Goal: Task Accomplishment & Management: Manage account settings

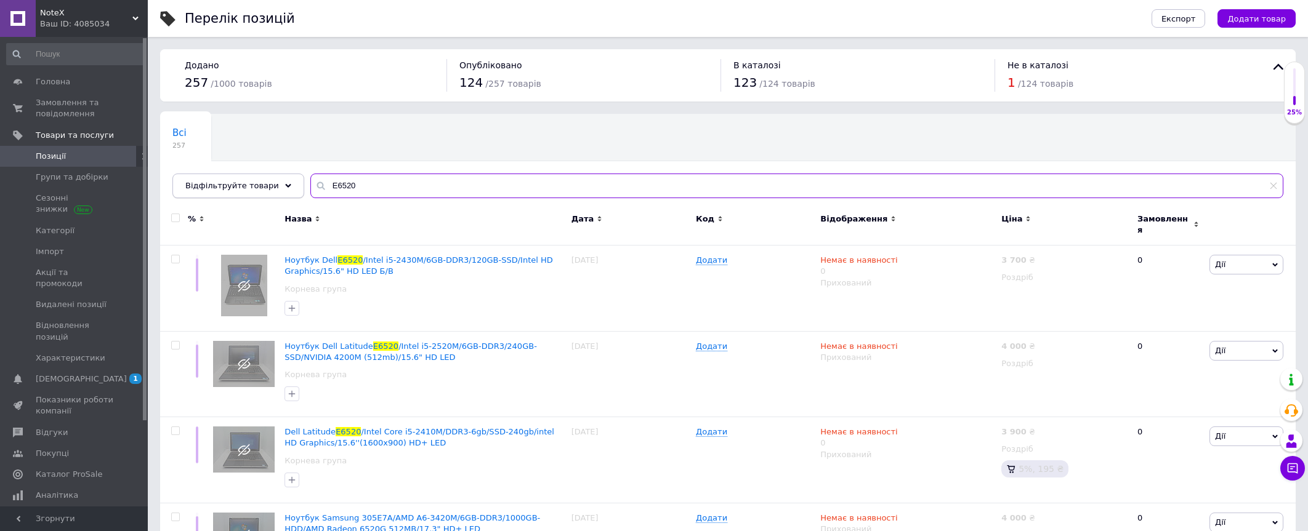
drag, startPoint x: 319, startPoint y: 185, endPoint x: 270, endPoint y: 188, distance: 49.4
click at [270, 188] on div "Відфільтруйте товари E6520" at bounding box center [727, 186] width 1111 height 25
paste input "B50-7"
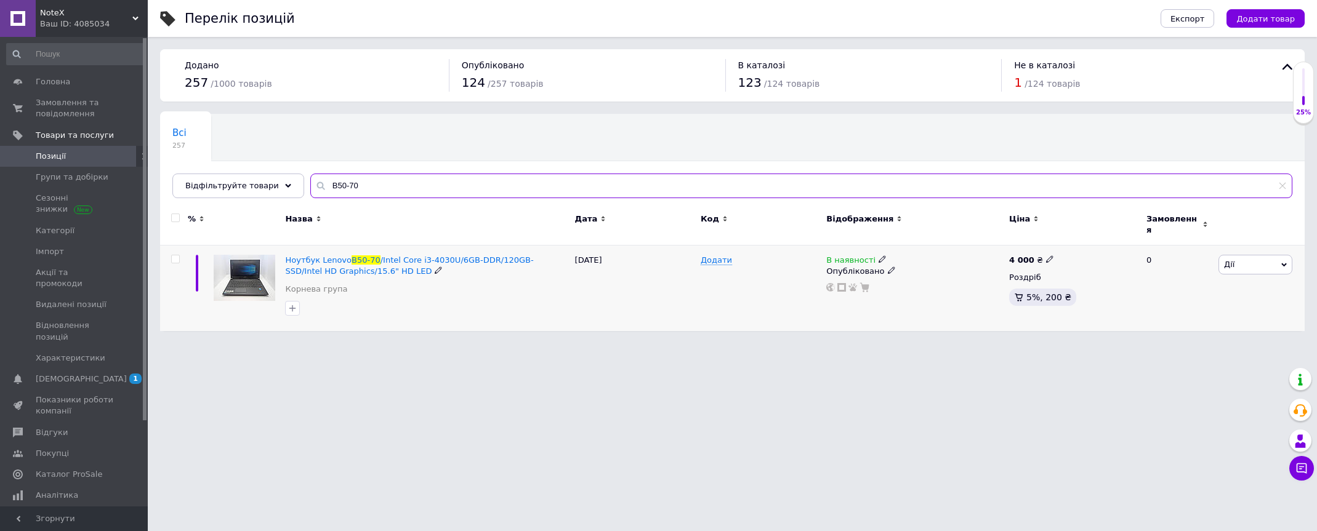
type input "B50-70"
click at [172, 256] on input "checkbox" at bounding box center [175, 260] width 8 height 8
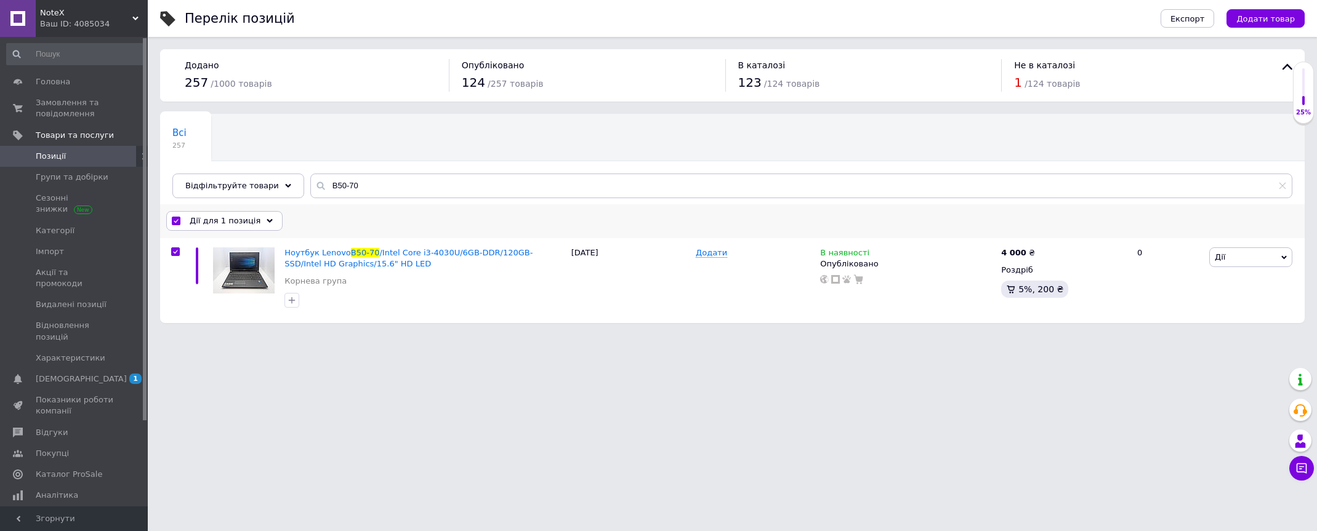
click at [244, 225] on span "Дії для 1 позиція" at bounding box center [225, 221] width 71 height 11
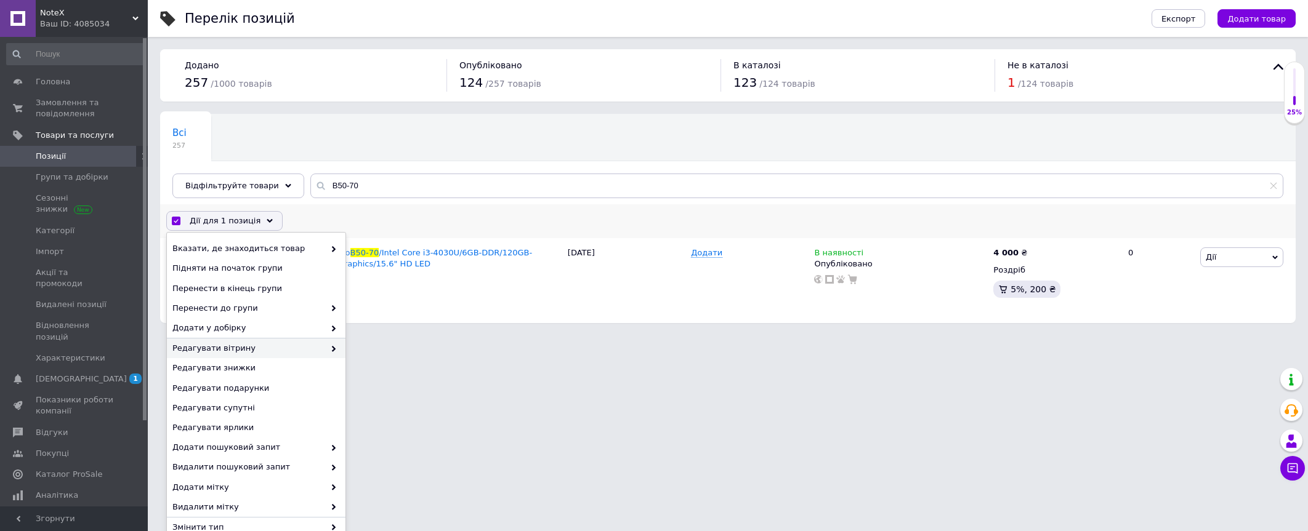
drag, startPoint x: 280, startPoint y: 353, endPoint x: 288, endPoint y: 346, distance: 10.5
click at [281, 353] on span "Редагувати вітрину" at bounding box center [248, 348] width 152 height 11
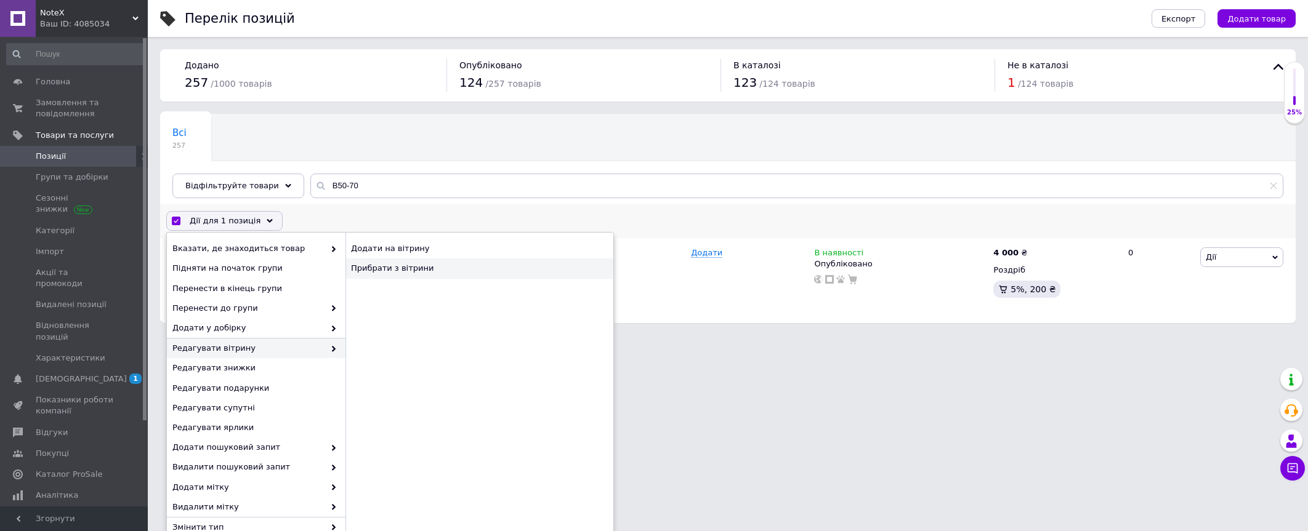
click at [444, 264] on div "Прибрати з вітрини" at bounding box center [479, 269] width 268 height 20
checkbox input "false"
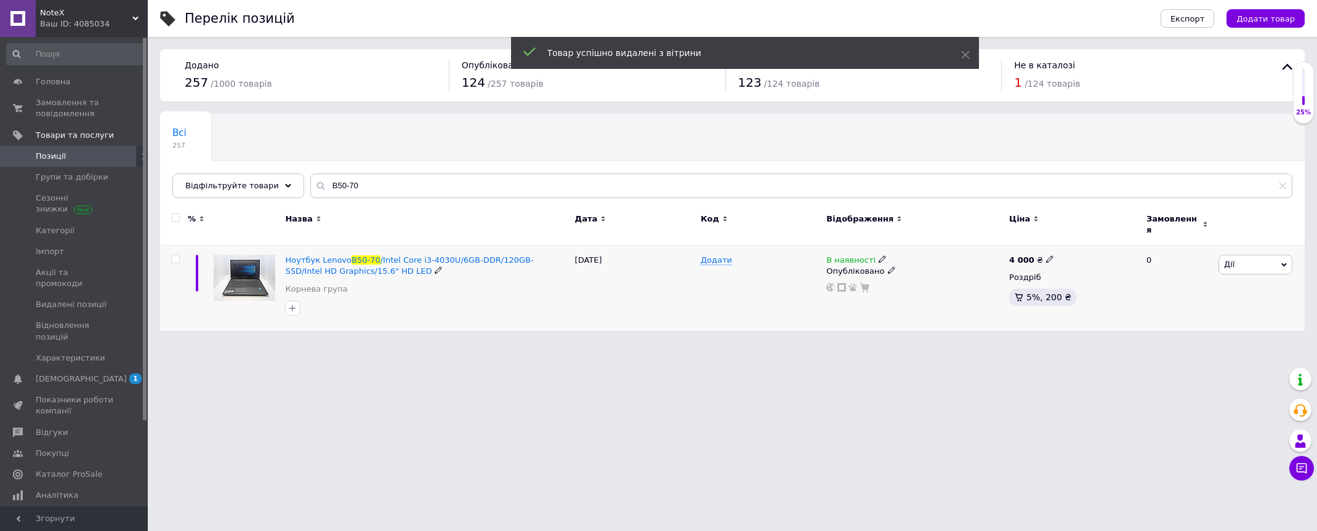
click at [879, 256] on use at bounding box center [882, 259] width 7 height 7
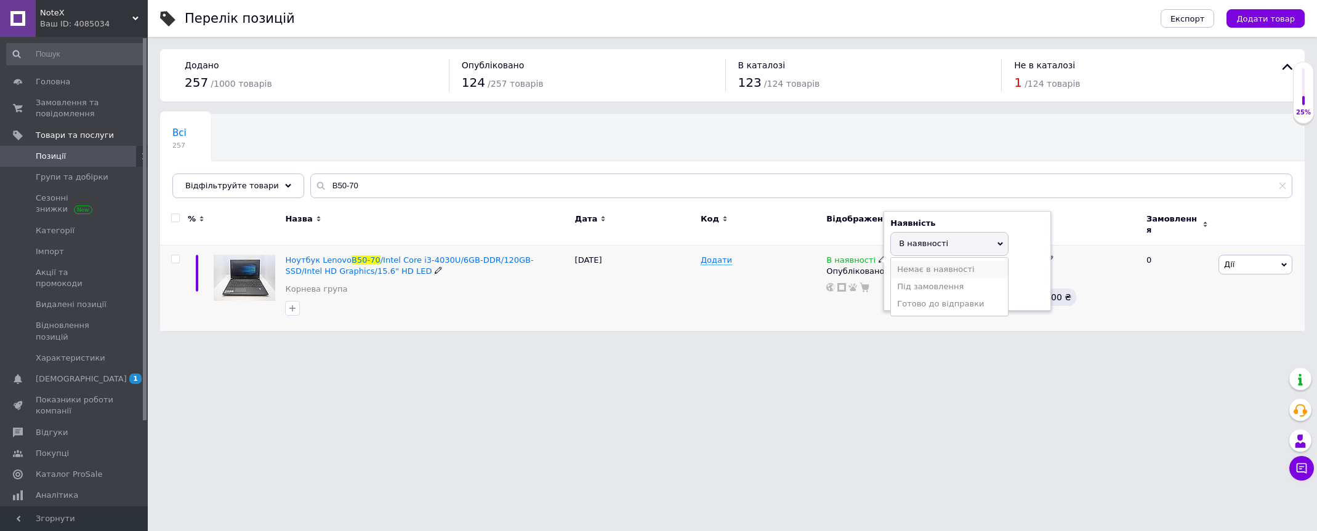
click at [926, 262] on li "Немає в наявності" at bounding box center [949, 269] width 117 height 17
click at [911, 283] on input at bounding box center [938, 292] width 94 height 25
type input "0"
click at [902, 344] on html "NoteX Ваш ID: 4085034 Сайт NoteX Кабінет покупця Перевірити стан системи Сторін…" at bounding box center [658, 172] width 1317 height 344
click at [888, 278] on icon at bounding box center [891, 281] width 7 height 7
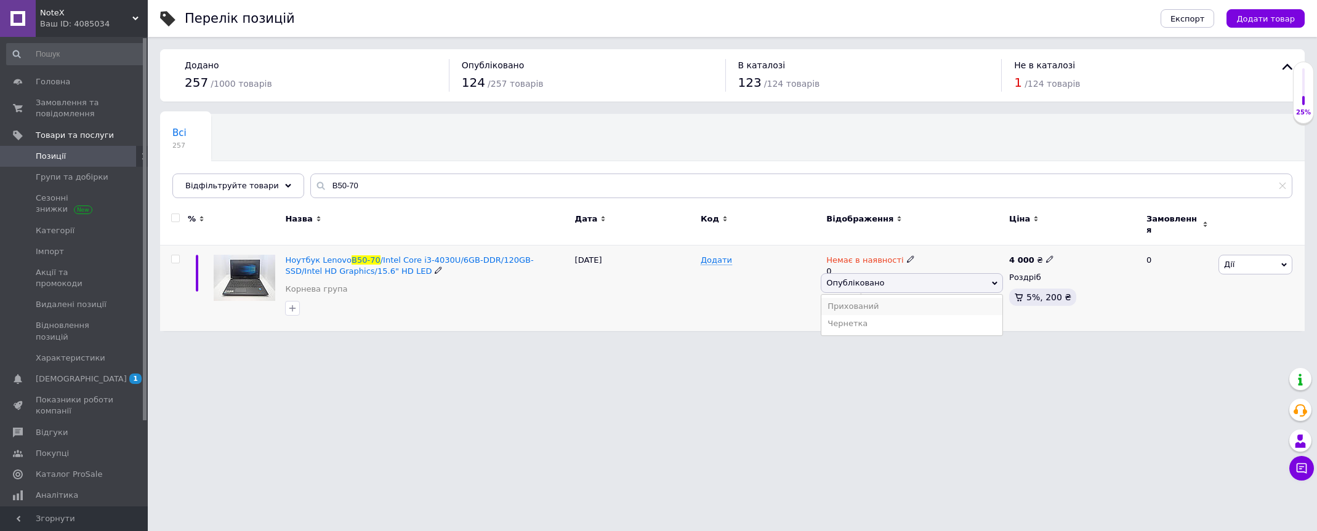
click at [879, 298] on li "Прихований" at bounding box center [912, 306] width 181 height 17
click at [669, 344] on html "NoteX Ваш ID: 4085034 Сайт NoteX Кабінет покупця Перевірити стан системи Сторін…" at bounding box center [658, 172] width 1317 height 344
drag, startPoint x: 428, startPoint y: 182, endPoint x: 291, endPoint y: 185, distance: 136.8
click at [291, 185] on div "Всі 257 Ok Відфільтровано... Зберегти Нічого не знайдено Можливо, помилка у сло…" at bounding box center [732, 156] width 1145 height 84
paste input "C50D-A"
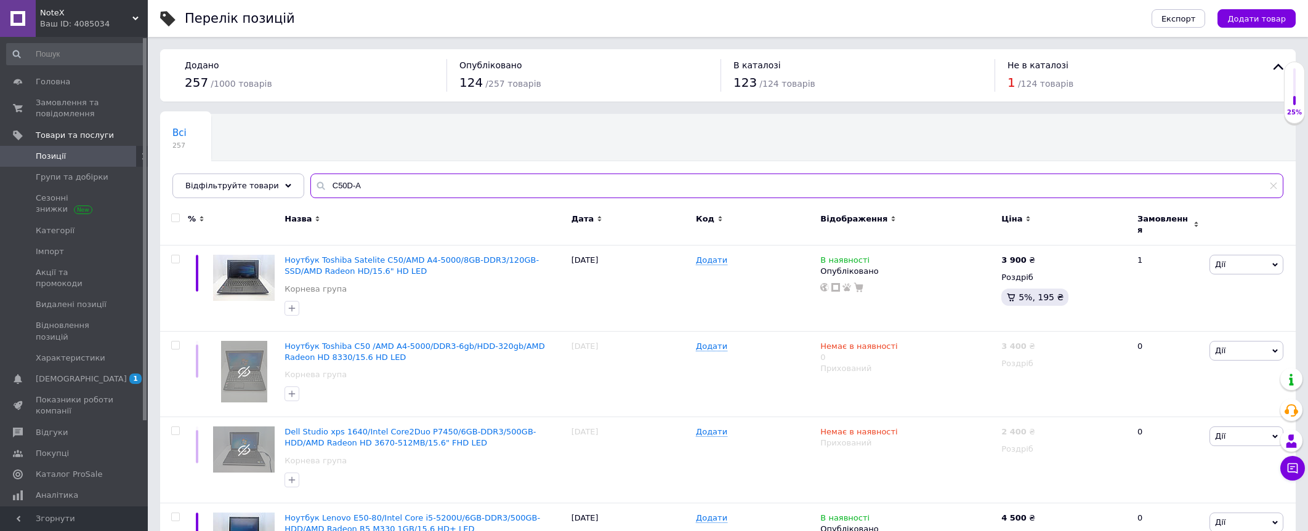
type input "C50D-A"
click at [873, 256] on use at bounding box center [876, 259] width 7 height 7
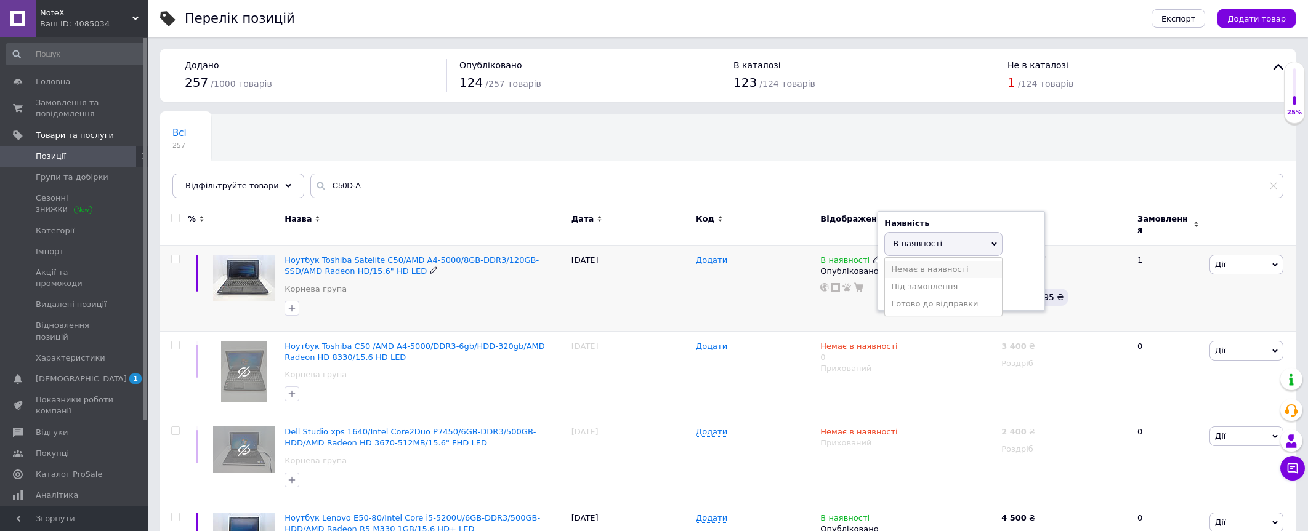
click at [926, 263] on li "Немає в наявності" at bounding box center [943, 269] width 117 height 17
click at [923, 292] on input at bounding box center [931, 292] width 94 height 25
type input "0"
click at [748, 297] on div "Додати" at bounding box center [755, 289] width 124 height 86
click at [882, 278] on icon at bounding box center [885, 281] width 7 height 7
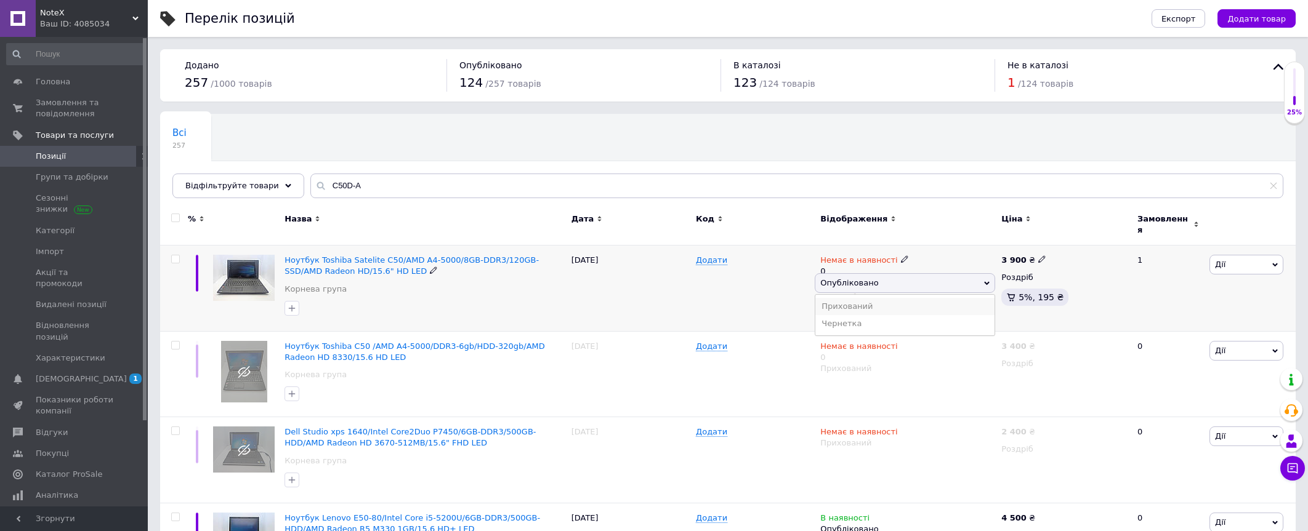
click at [856, 302] on li "Прихований" at bounding box center [904, 306] width 179 height 17
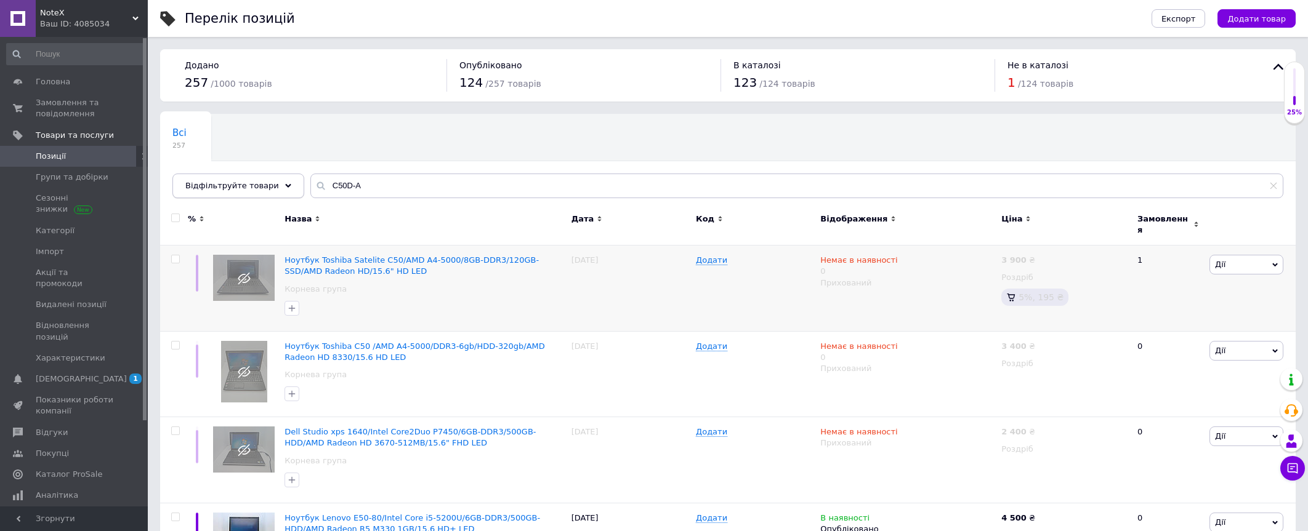
click at [285, 185] on use at bounding box center [288, 186] width 6 height 4
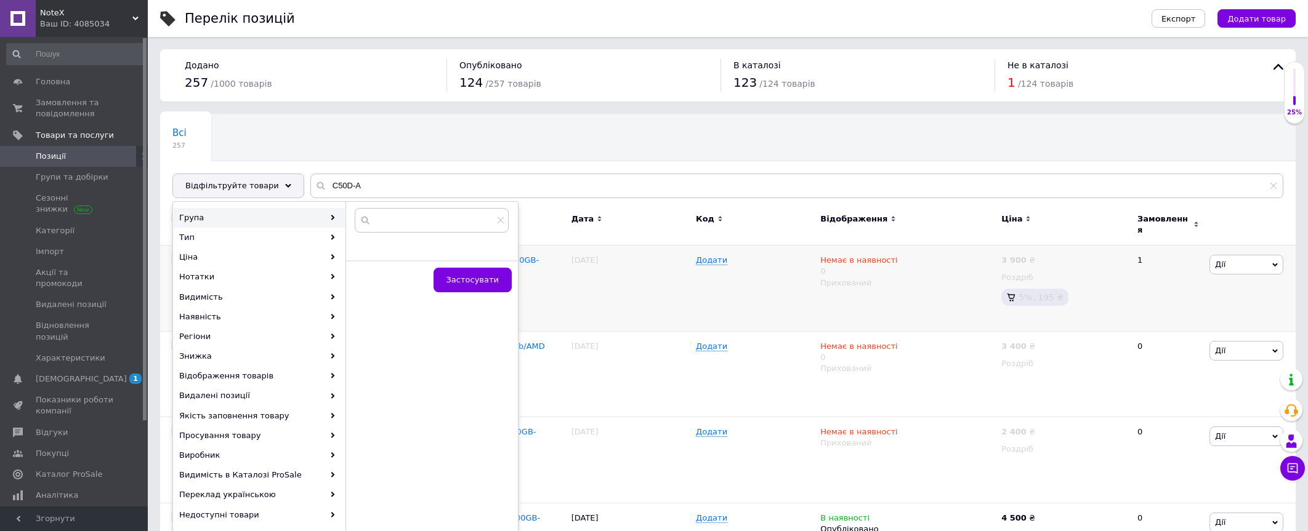
click at [423, 148] on div "Всі 257 Ok Відфільтровано... Зберегти" at bounding box center [728, 162] width 1136 height 102
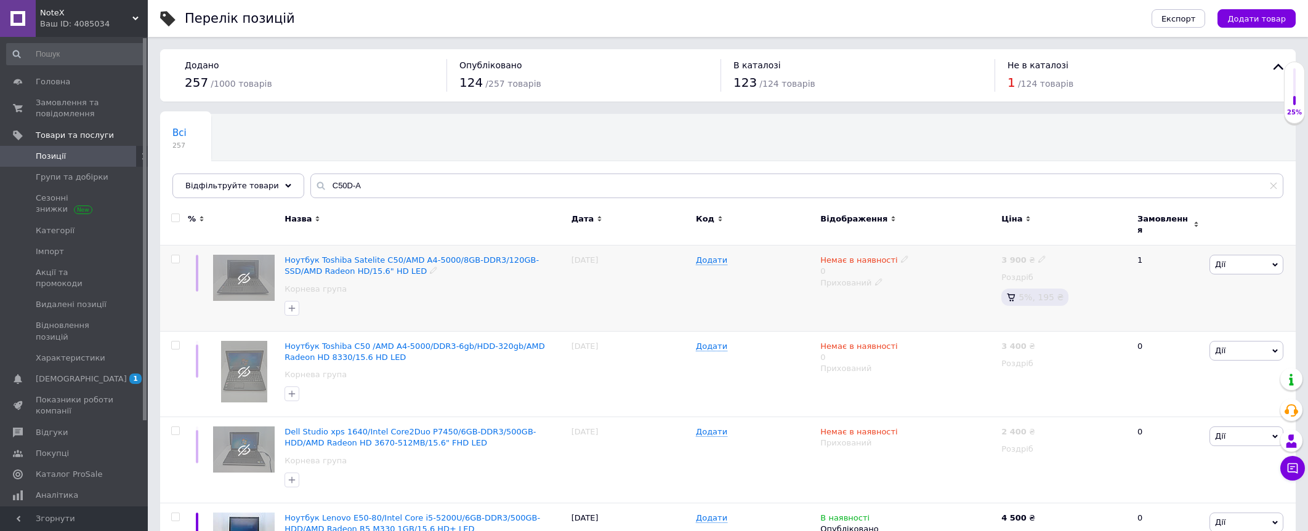
click at [179, 256] on input "checkbox" at bounding box center [175, 260] width 8 height 8
checkbox input "true"
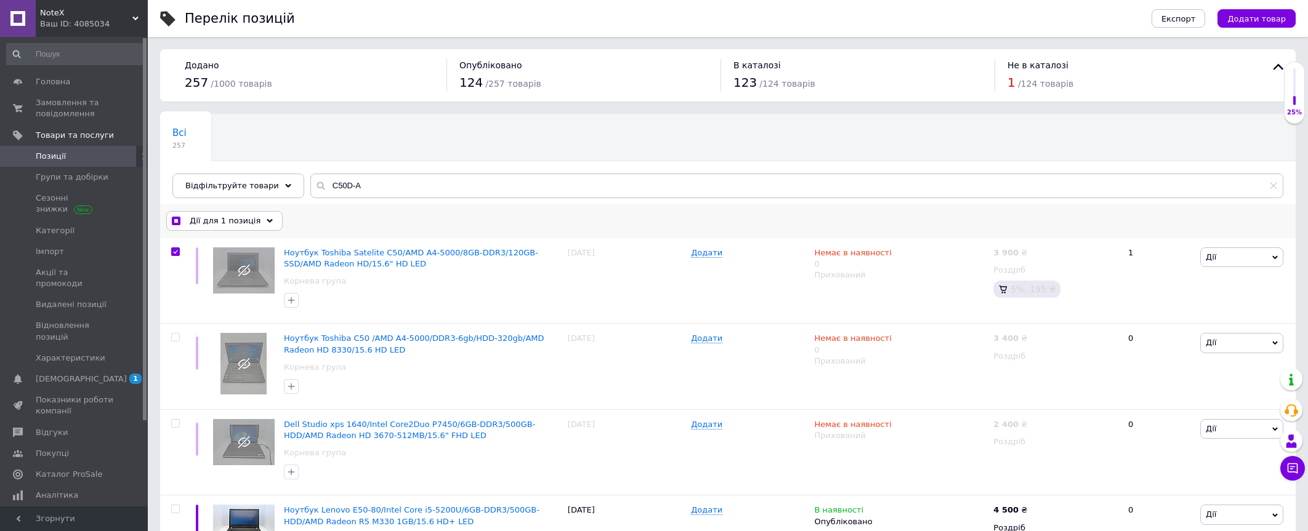
click at [252, 219] on div "Дії для 1 позиція" at bounding box center [224, 221] width 116 height 20
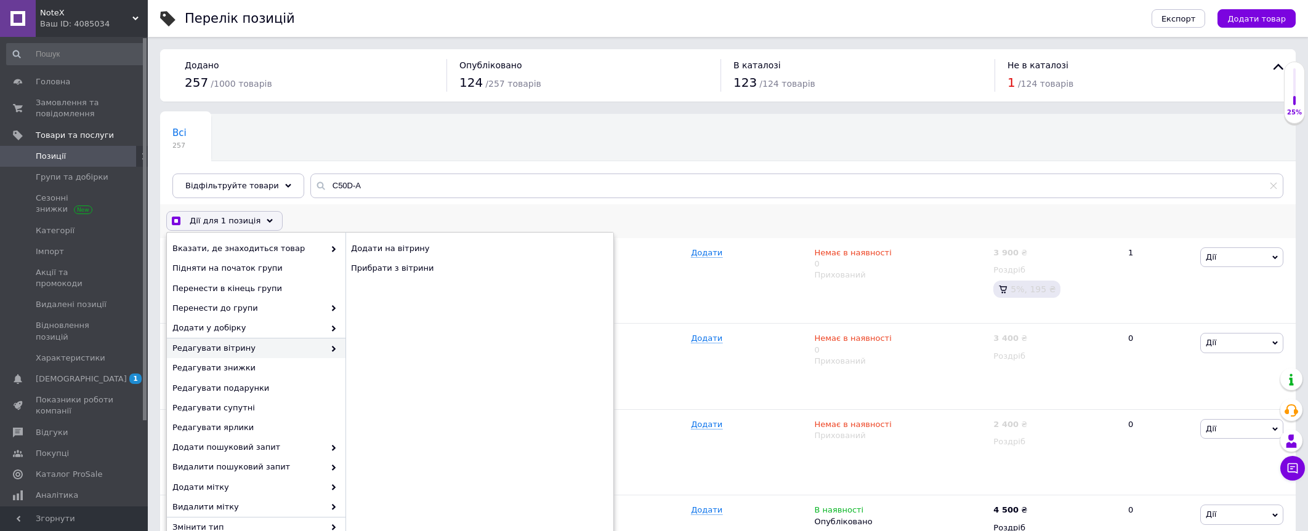
click at [326, 345] on span at bounding box center [331, 348] width 12 height 11
checkbox input "true"
click at [406, 267] on div "Прибрати з вітрини" at bounding box center [479, 269] width 268 height 20
checkbox input "false"
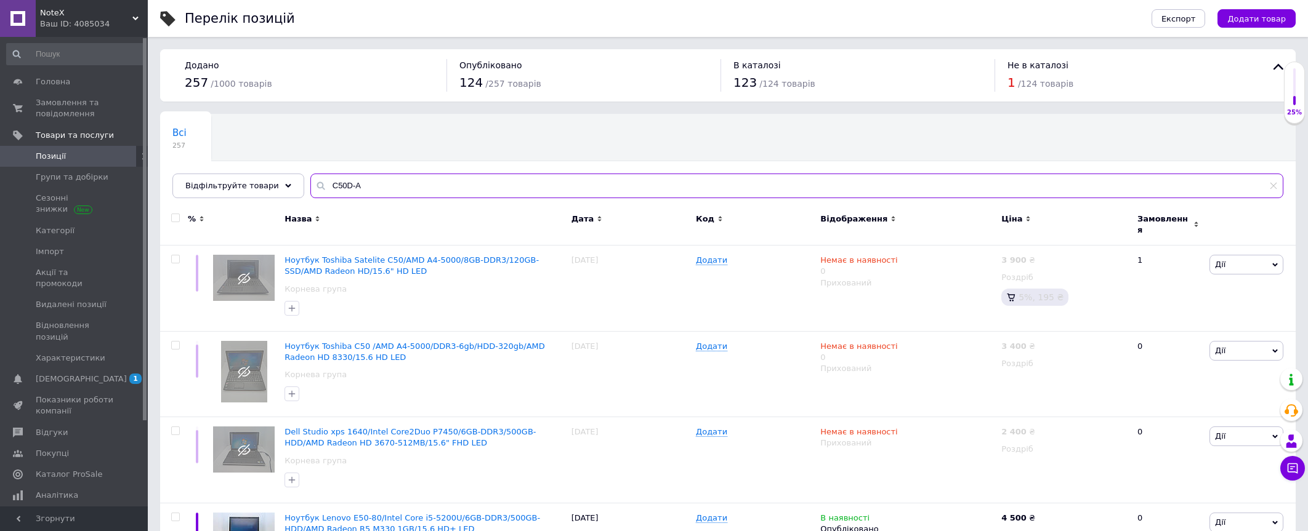
drag, startPoint x: 357, startPoint y: 179, endPoint x: 306, endPoint y: 190, distance: 52.3
click at [310, 190] on div "C50D-A" at bounding box center [796, 186] width 973 height 25
paste input "3558"
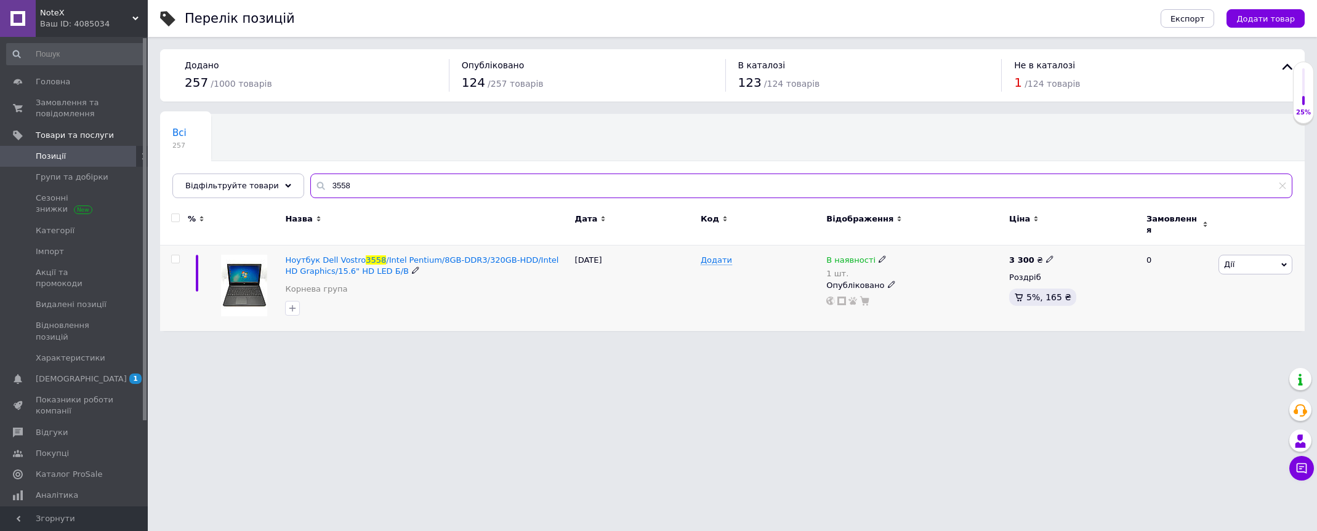
type input "3558"
drag, startPoint x: 170, startPoint y: 256, endPoint x: 178, endPoint y: 256, distance: 8.0
click at [171, 256] on div at bounding box center [175, 259] width 25 height 9
click at [180, 255] on div at bounding box center [175, 259] width 25 height 9
click at [177, 256] on input "checkbox" at bounding box center [175, 260] width 8 height 8
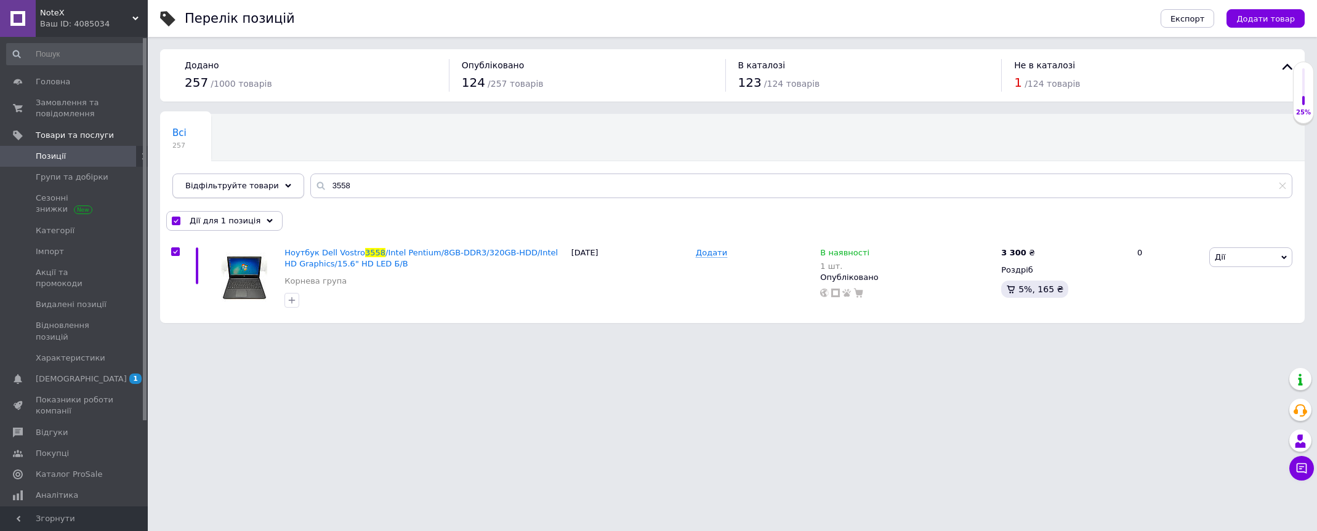
click at [264, 187] on div "Відфільтруйте товари" at bounding box center [238, 186] width 132 height 25
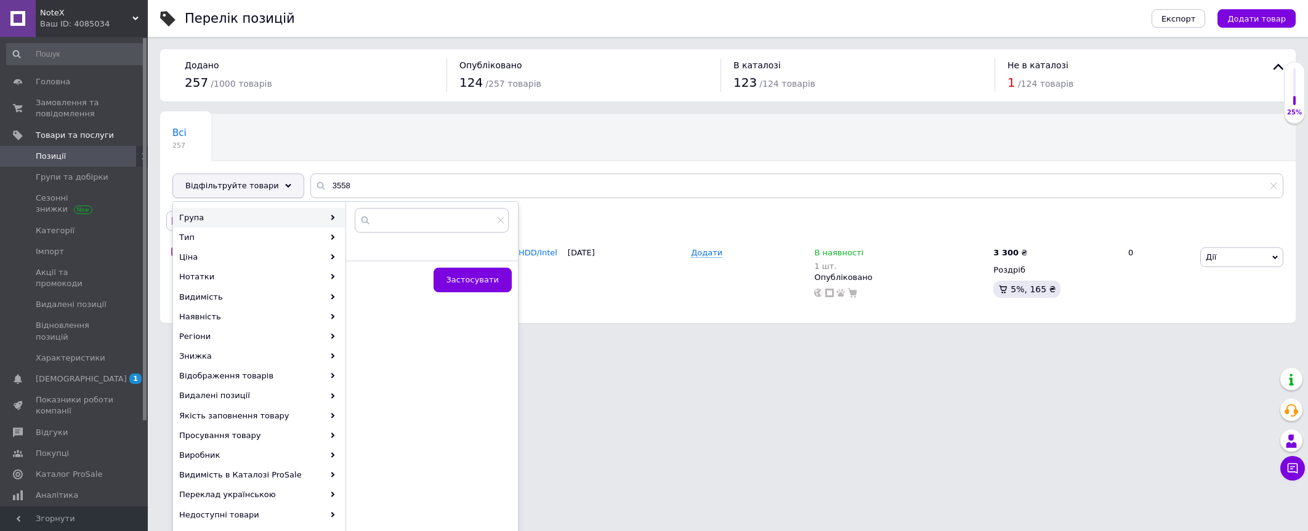
click at [259, 185] on span "Відфільтруйте товари" at bounding box center [232, 185] width 94 height 9
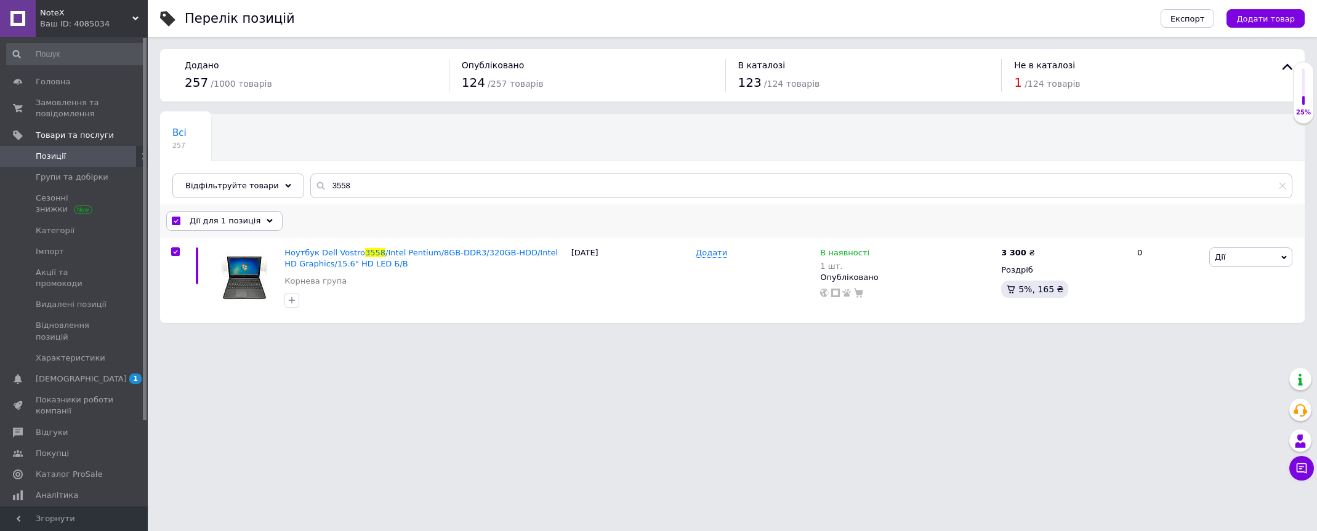
click at [236, 222] on span "Дії для 1 позиція" at bounding box center [225, 221] width 71 height 11
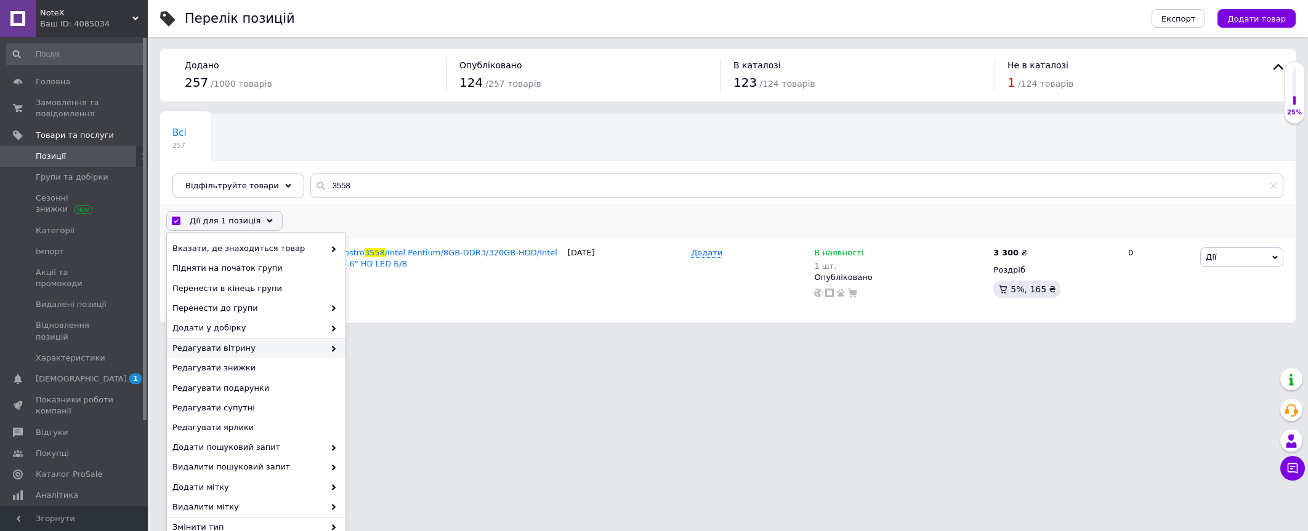
click at [257, 349] on span "Редагувати вітрину" at bounding box center [248, 348] width 152 height 11
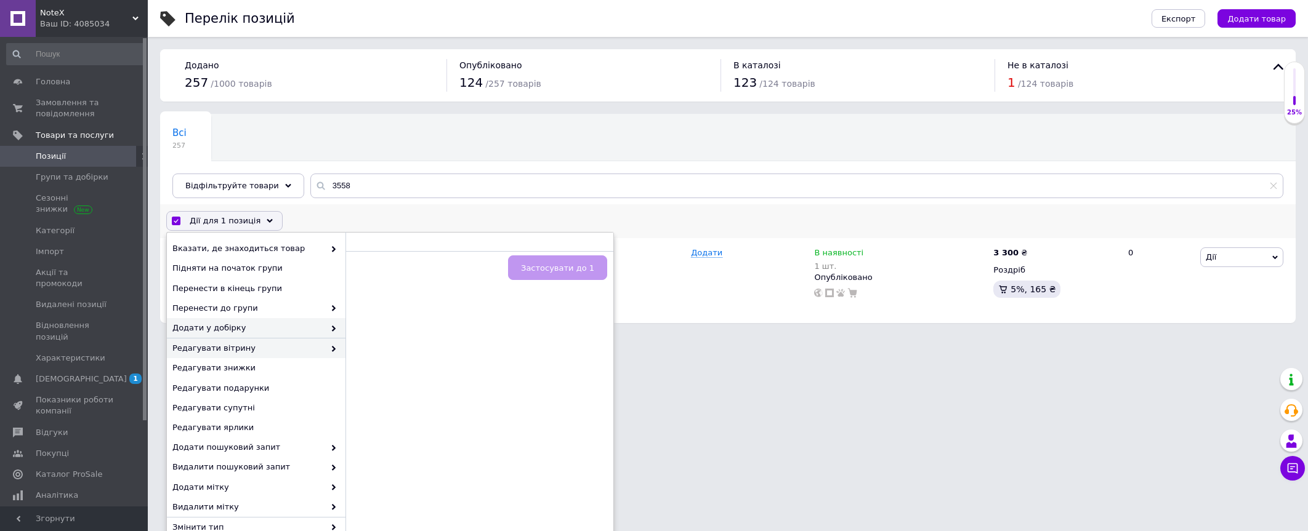
click at [283, 345] on span "Редагувати вітрину" at bounding box center [248, 348] width 152 height 11
drag, startPoint x: 400, startPoint y: 267, endPoint x: 437, endPoint y: 259, distance: 37.9
click at [401, 268] on div "Прибрати з вітрини" at bounding box center [479, 269] width 268 height 20
checkbox input "false"
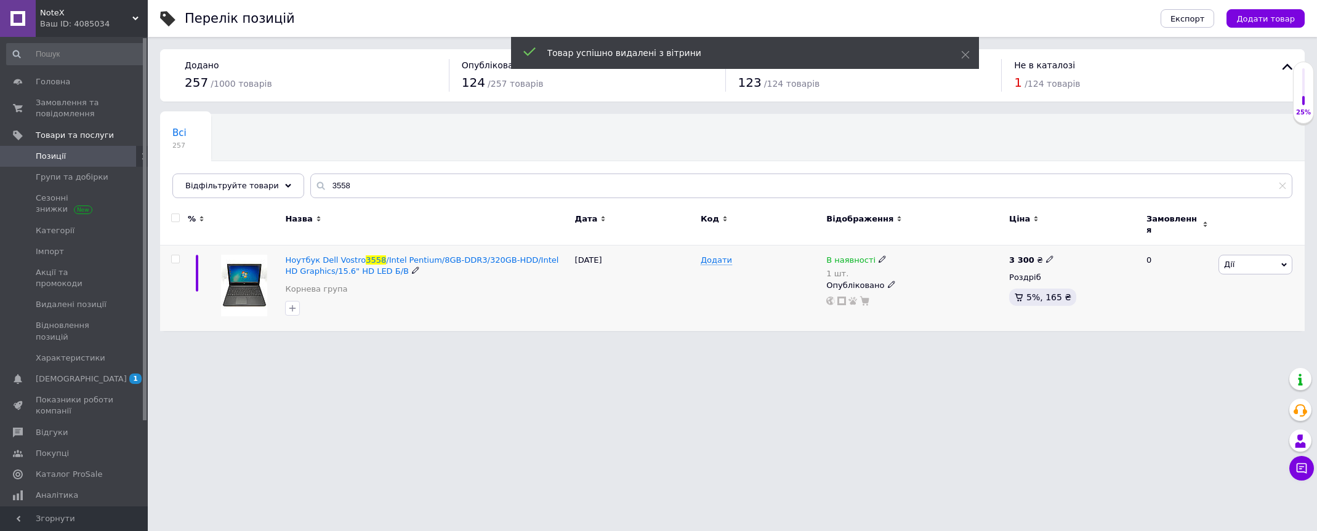
click at [879, 256] on icon at bounding box center [882, 259] width 7 height 7
click at [934, 270] on li "Немає в наявності" at bounding box center [949, 276] width 117 height 17
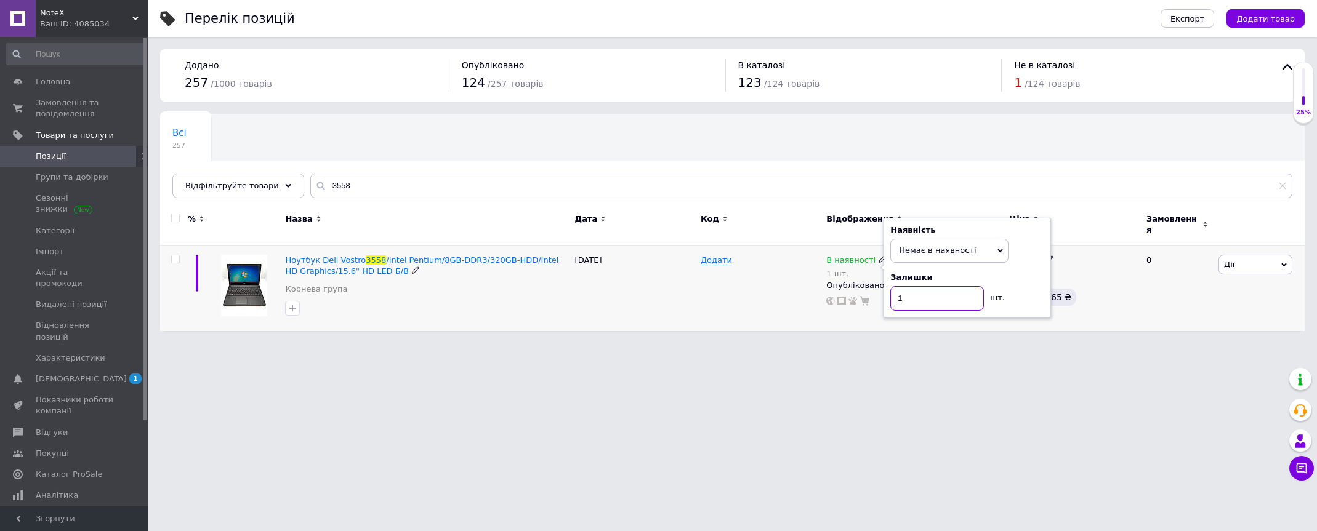
click at [913, 293] on input "1" at bounding box center [938, 298] width 94 height 25
type input "0"
click at [884, 344] on html "NoteX Ваш ID: 4085034 Сайт NoteX Кабінет покупця Перевірити стан системи Сторін…" at bounding box center [658, 172] width 1317 height 344
click at [888, 278] on icon at bounding box center [891, 281] width 7 height 7
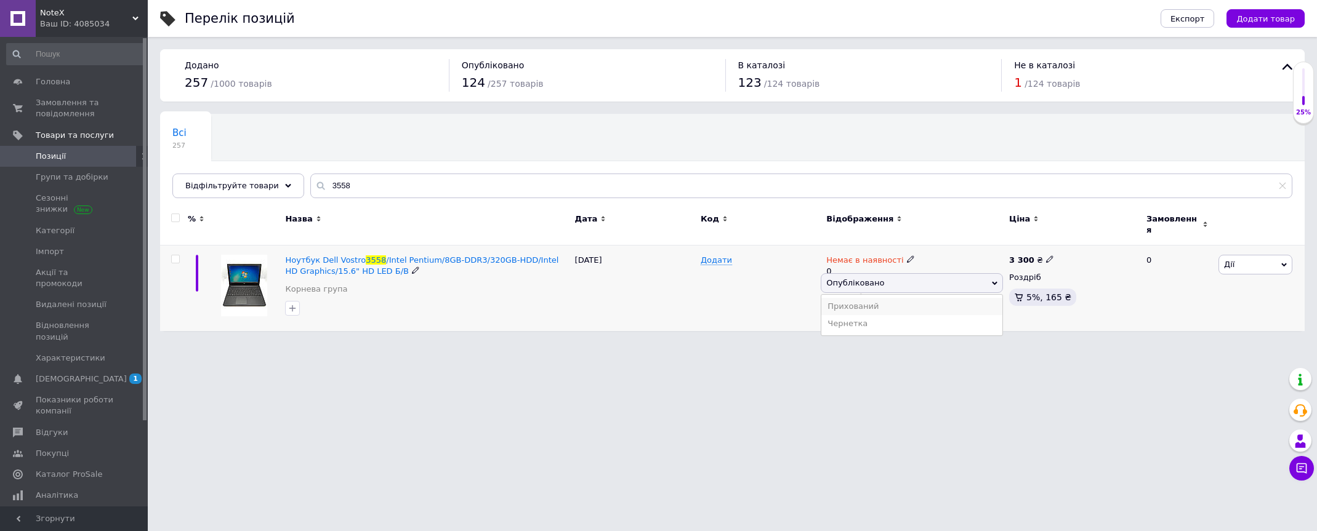
click at [880, 298] on li "Прихований" at bounding box center [912, 306] width 181 height 17
drag, startPoint x: 354, startPoint y: 182, endPoint x: 248, endPoint y: 191, distance: 106.9
click at [248, 191] on div "Відфільтруйте товари 3558" at bounding box center [732, 186] width 1120 height 25
paste input "VPC173"
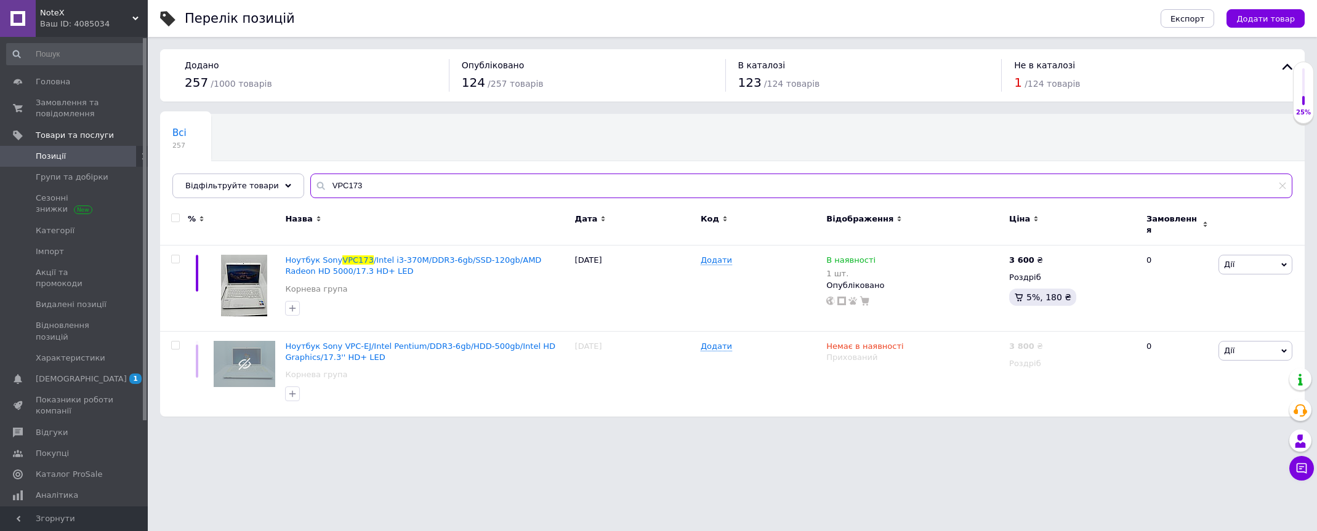
type input "VPC173"
click at [176, 258] on div at bounding box center [174, 289] width 28 height 86
click at [177, 256] on input "checkbox" at bounding box center [175, 260] width 8 height 8
checkbox input "true"
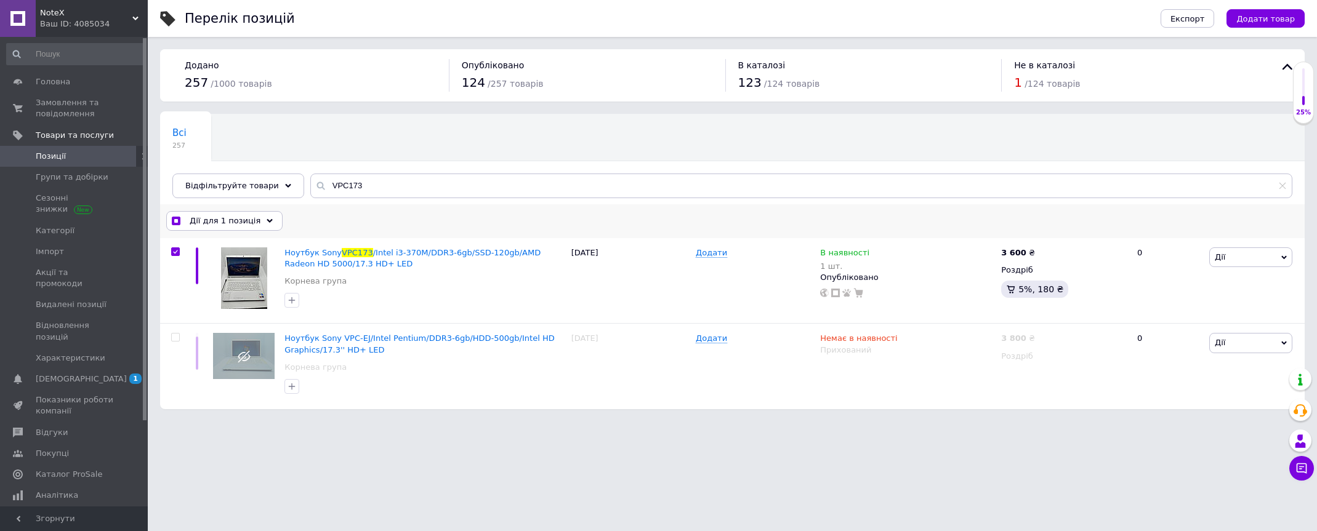
click at [245, 226] on span "Дії для 1 позиція" at bounding box center [225, 221] width 71 height 11
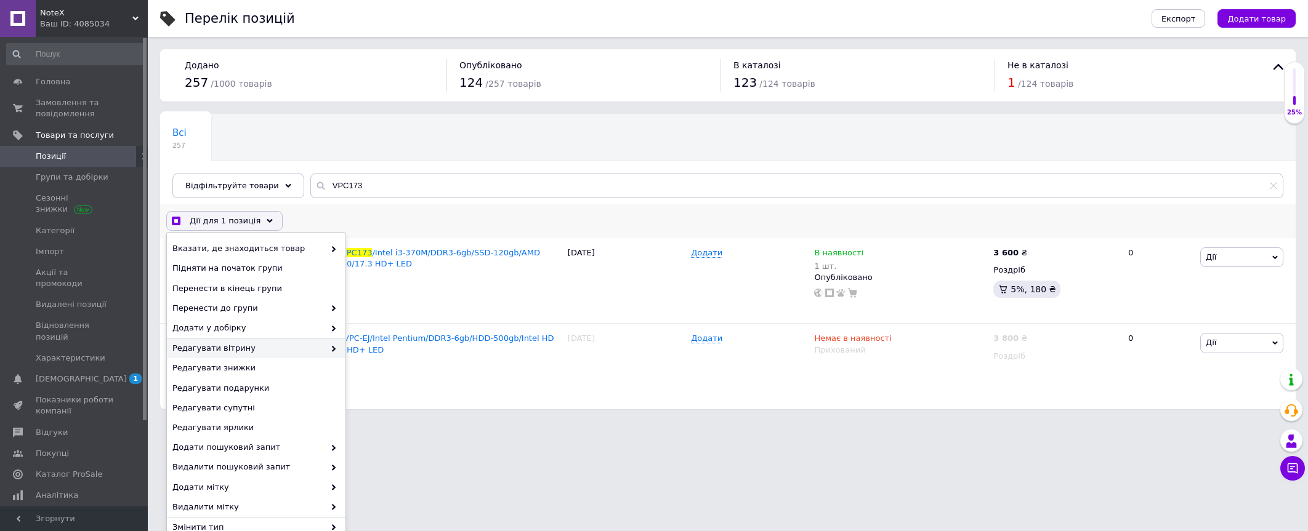
click at [287, 351] on span "Редагувати вітрину" at bounding box center [248, 348] width 152 height 11
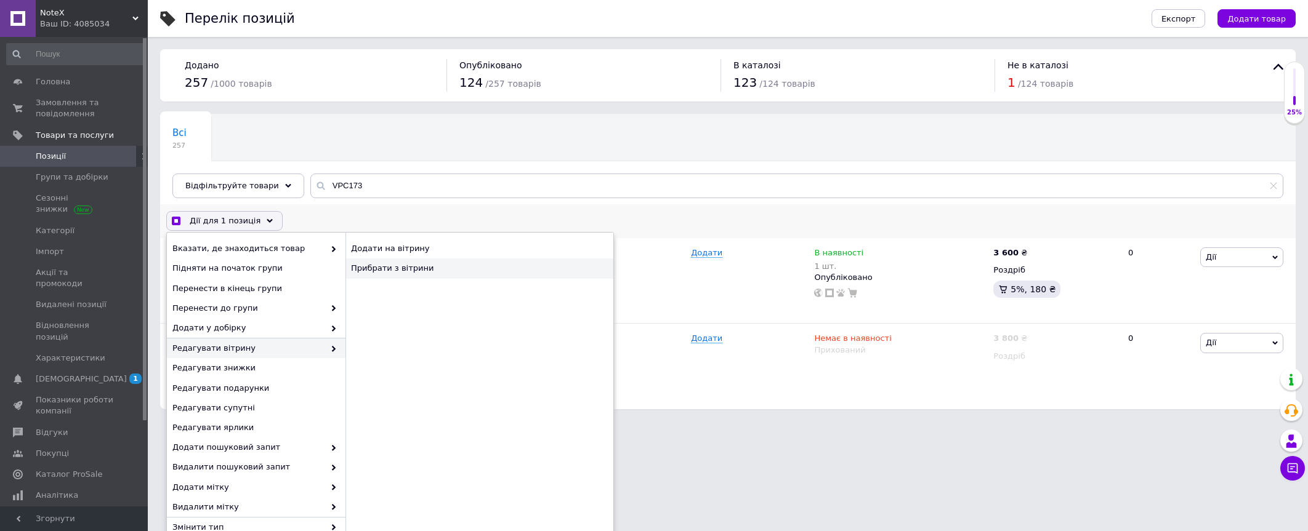
click at [415, 267] on div "Прибрати з вітрини" at bounding box center [479, 269] width 268 height 20
checkbox input "true"
checkbox input "false"
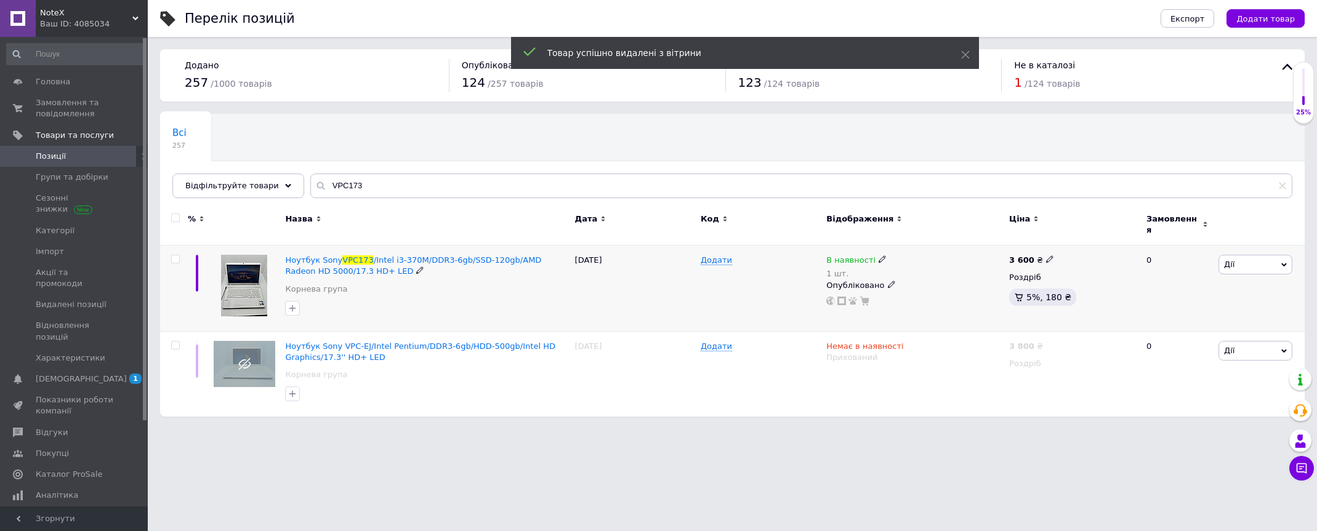
click at [879, 256] on use at bounding box center [882, 259] width 7 height 7
click at [913, 272] on li "Немає в наявності" at bounding box center [949, 276] width 117 height 17
click at [923, 297] on input "1" at bounding box center [938, 298] width 94 height 25
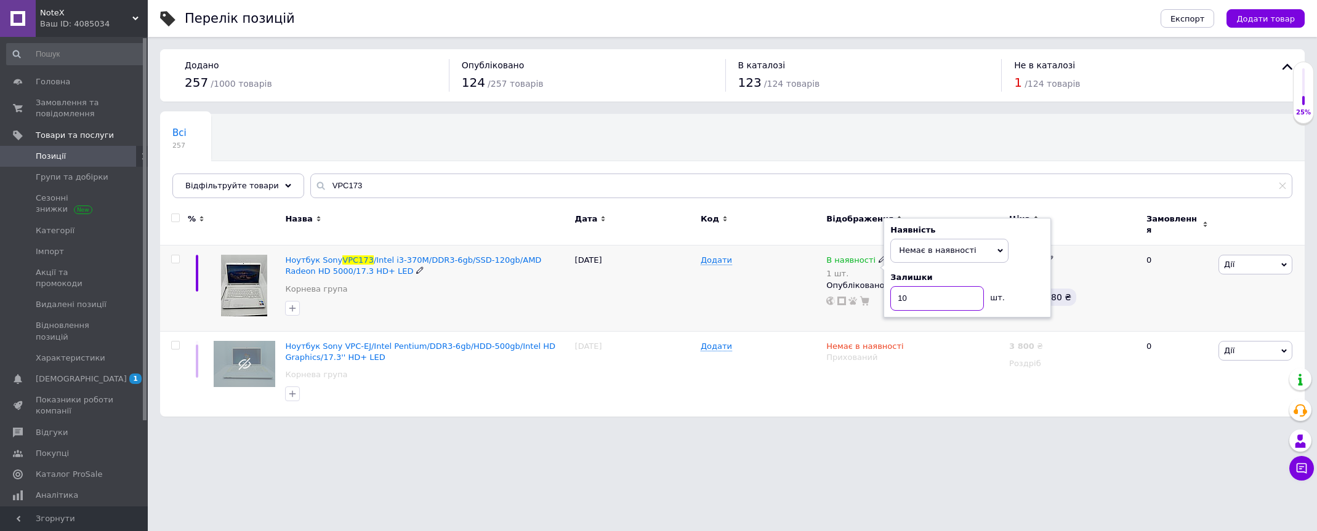
type input "1"
type input "0"
click at [869, 429] on html "NoteX Ваш ID: 4085034 Сайт NoteX Кабінет покупця Перевірити стан системи Сторін…" at bounding box center [658, 214] width 1317 height 429
click at [888, 278] on icon at bounding box center [891, 281] width 7 height 7
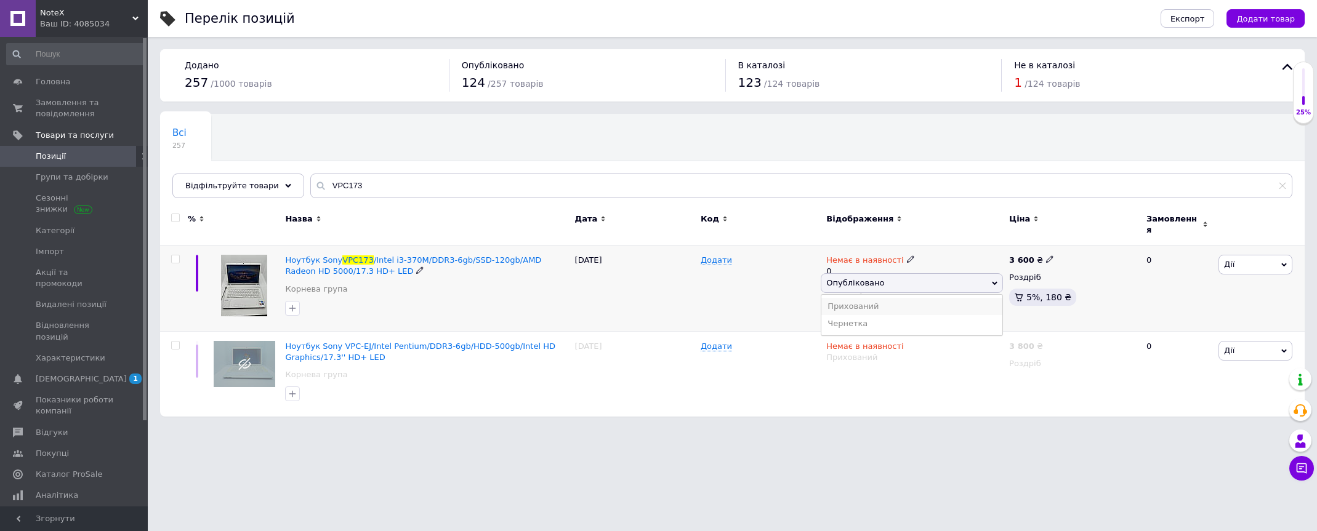
click at [878, 298] on li "Прихований" at bounding box center [912, 306] width 181 height 17
paste input "X420UA"
drag, startPoint x: 379, startPoint y: 192, endPoint x: 298, endPoint y: 197, distance: 80.9
click at [294, 196] on div "Всі 257 Ok Відфільтровано... Зберегти Нічого не знайдено Можливо, помилка у сло…" at bounding box center [732, 156] width 1145 height 84
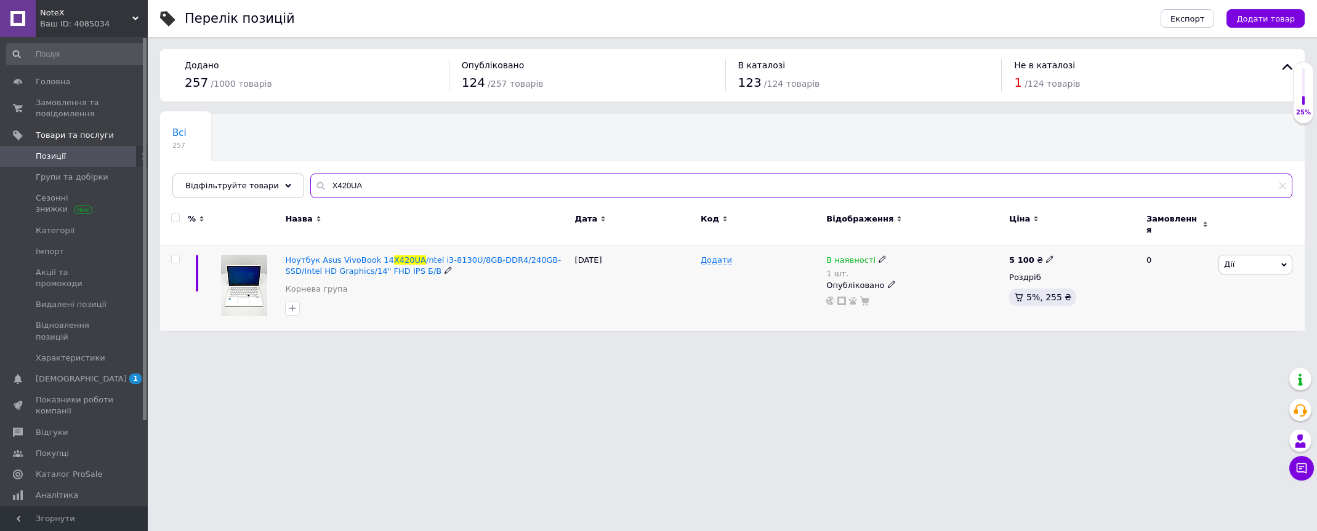
type input "X420UA"
click at [177, 256] on input "checkbox" at bounding box center [175, 260] width 8 height 8
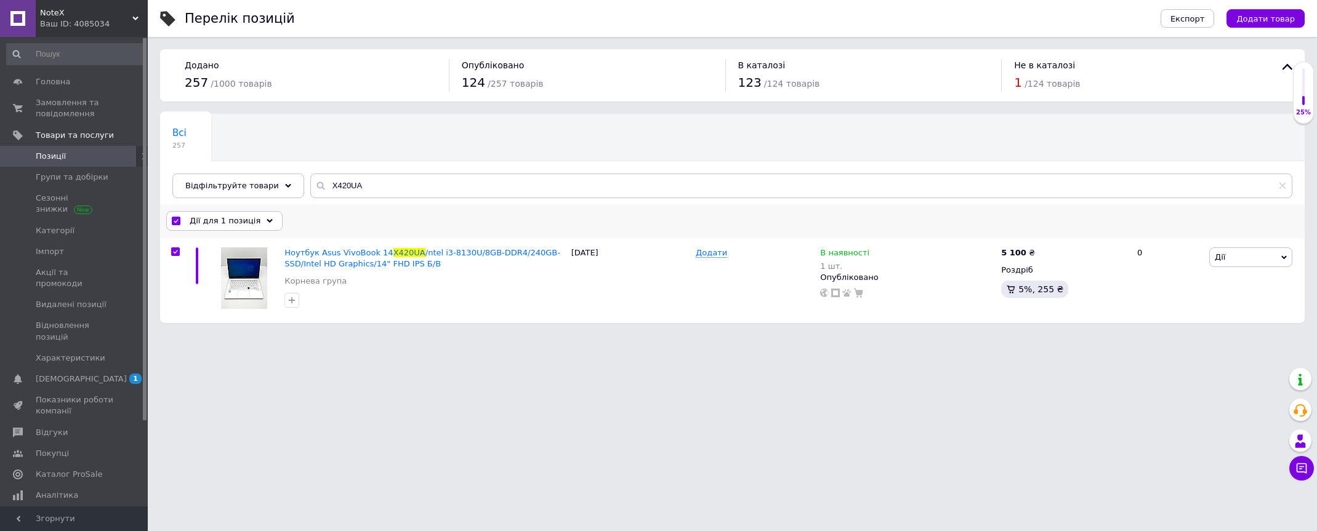
click at [256, 224] on div "Дії для 1 позиція" at bounding box center [224, 221] width 116 height 20
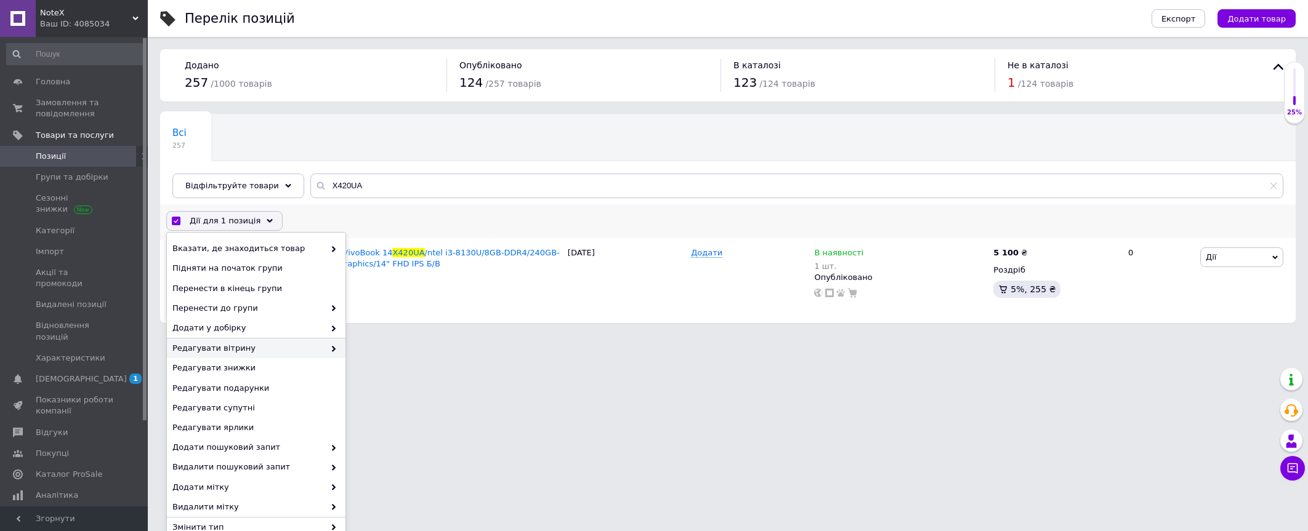
click at [243, 343] on span "Редагувати вітрину" at bounding box center [248, 348] width 152 height 11
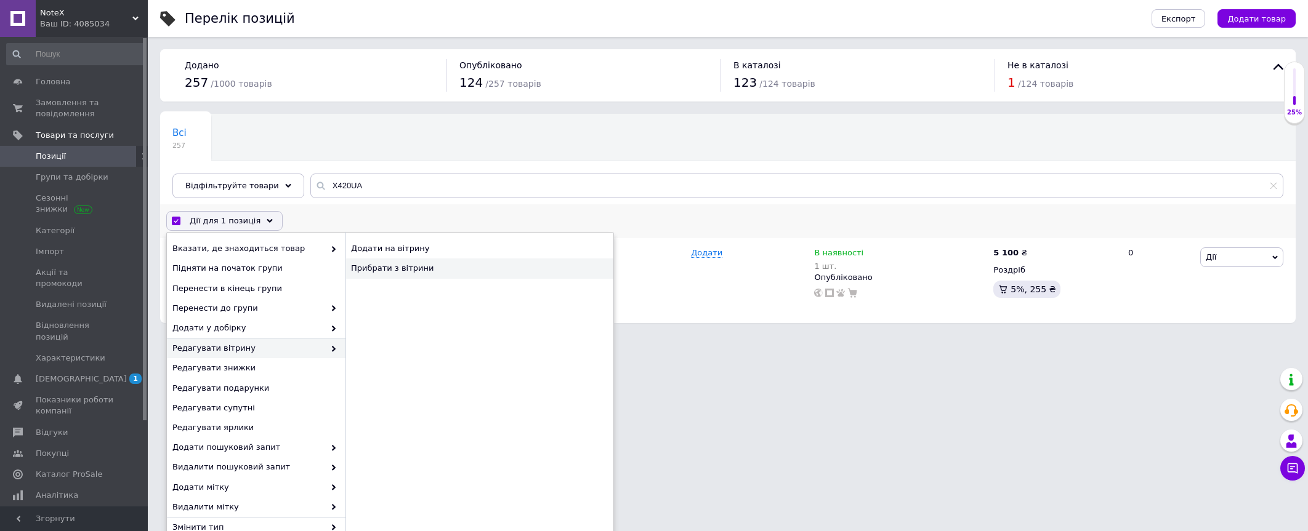
drag, startPoint x: 375, startPoint y: 269, endPoint x: 398, endPoint y: 270, distance: 22.9
click at [376, 269] on div "Прибрати з вітрини" at bounding box center [479, 269] width 268 height 20
checkbox input "false"
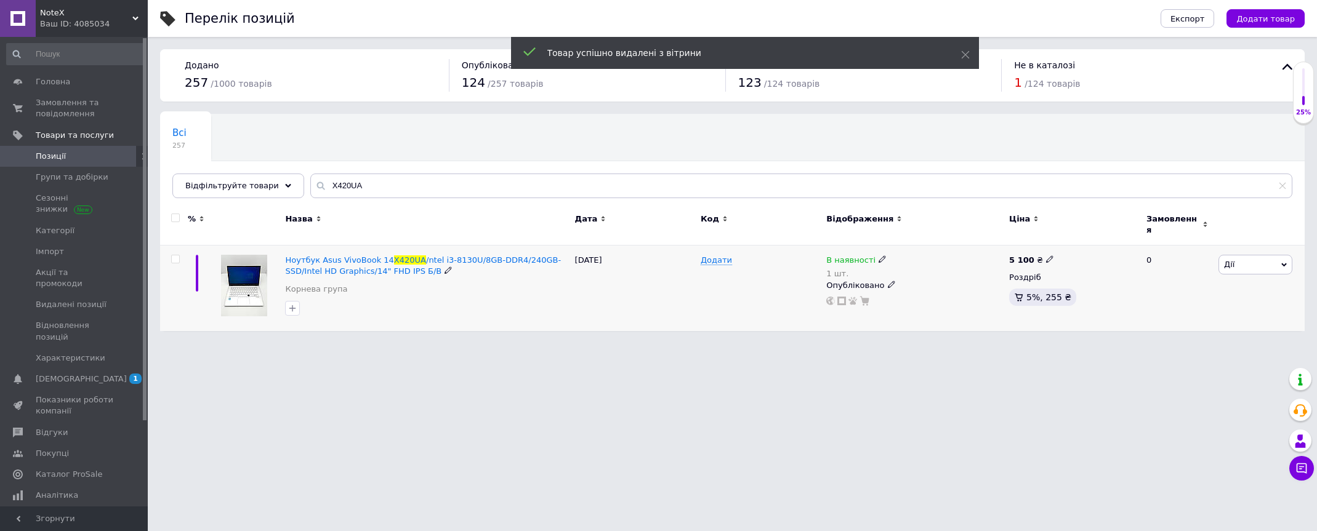
click at [879, 256] on icon at bounding box center [882, 259] width 7 height 7
click at [935, 270] on li "Немає в наявності" at bounding box center [949, 276] width 117 height 17
click at [929, 289] on input "1" at bounding box center [938, 298] width 94 height 25
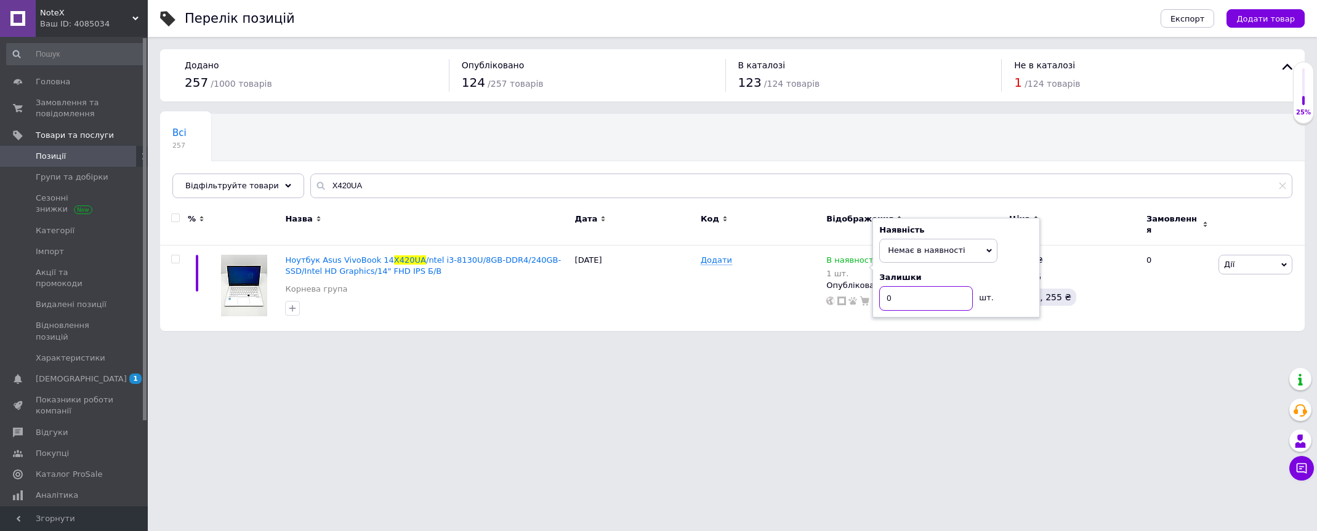
type input "0"
click at [916, 344] on html "NoteX Ваш ID: 4085034 Сайт NoteX Кабінет покупця Перевірити стан системи Сторін…" at bounding box center [658, 172] width 1317 height 344
click at [888, 278] on icon at bounding box center [891, 281] width 7 height 7
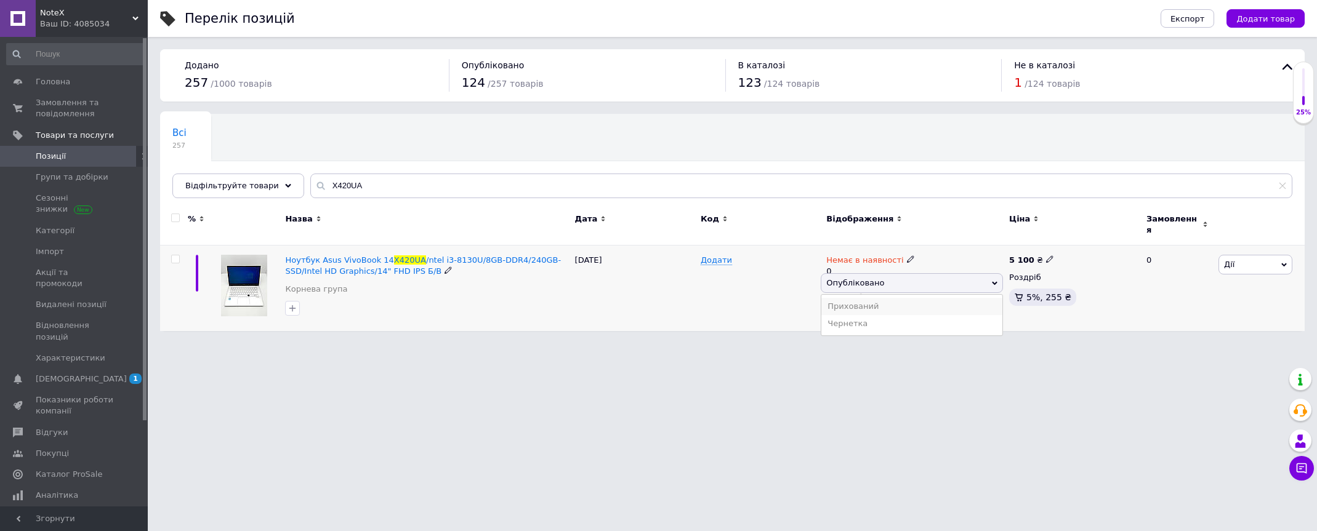
drag, startPoint x: 876, startPoint y: 298, endPoint x: 873, endPoint y: 310, distance: 12.9
click at [876, 299] on li "Прихований" at bounding box center [912, 306] width 181 height 17
drag, startPoint x: 366, startPoint y: 177, endPoint x: 242, endPoint y: 188, distance: 124.3
click at [265, 191] on div "Відфільтруйте товари X420UA" at bounding box center [732, 186] width 1120 height 25
paste input "4535s"
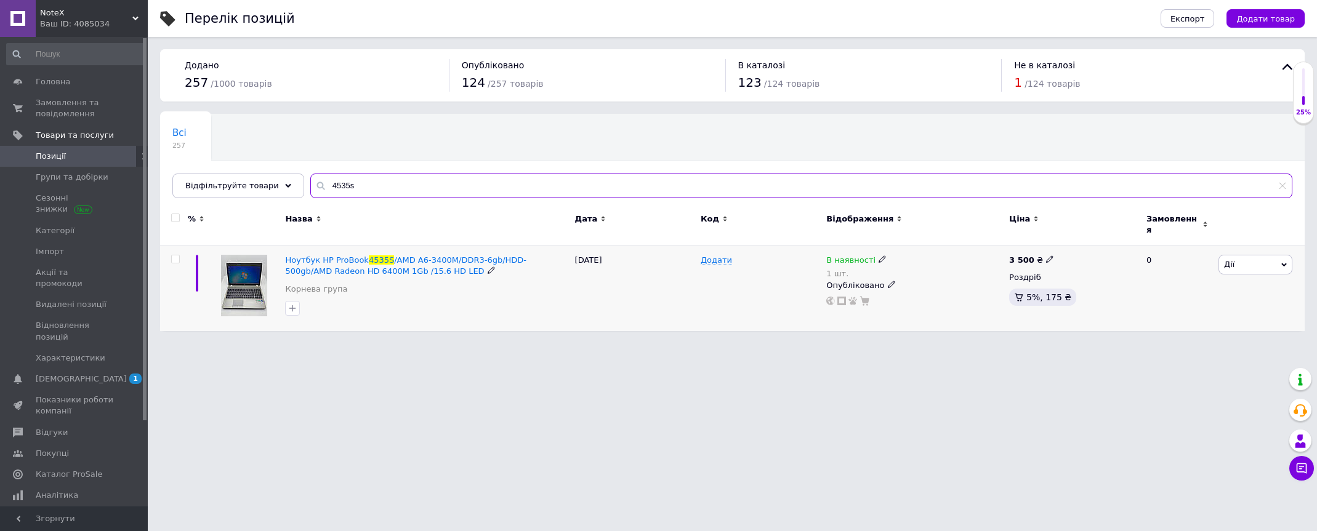
type input "4535s"
click at [179, 255] on span at bounding box center [175, 259] width 9 height 9
click at [179, 256] on input "checkbox" at bounding box center [175, 260] width 8 height 8
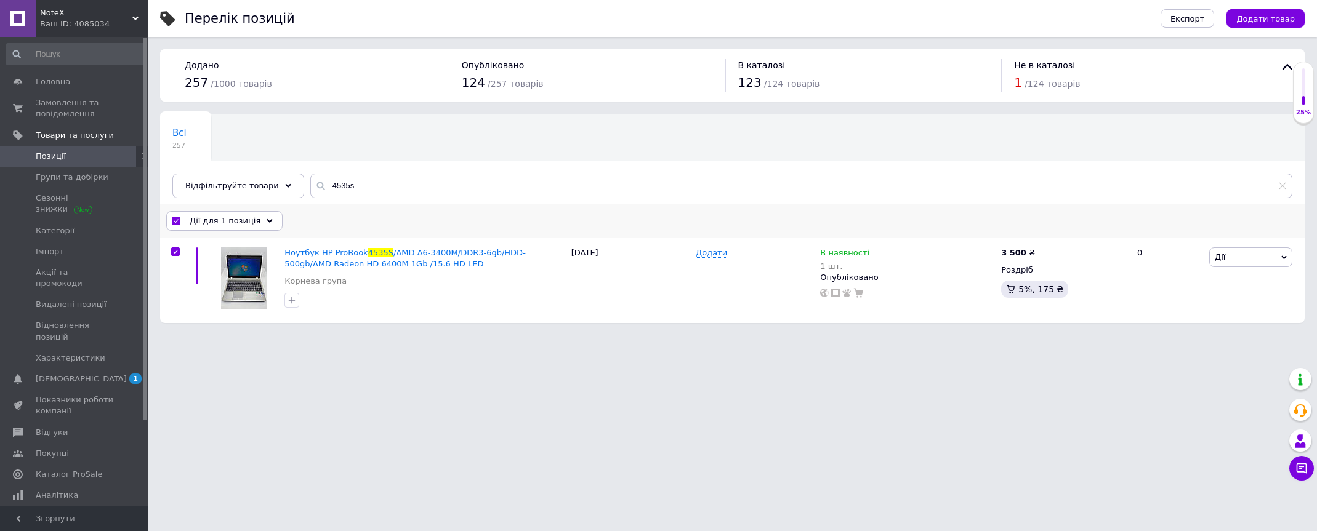
click at [237, 225] on span "Дії для 1 позиція" at bounding box center [225, 221] width 71 height 11
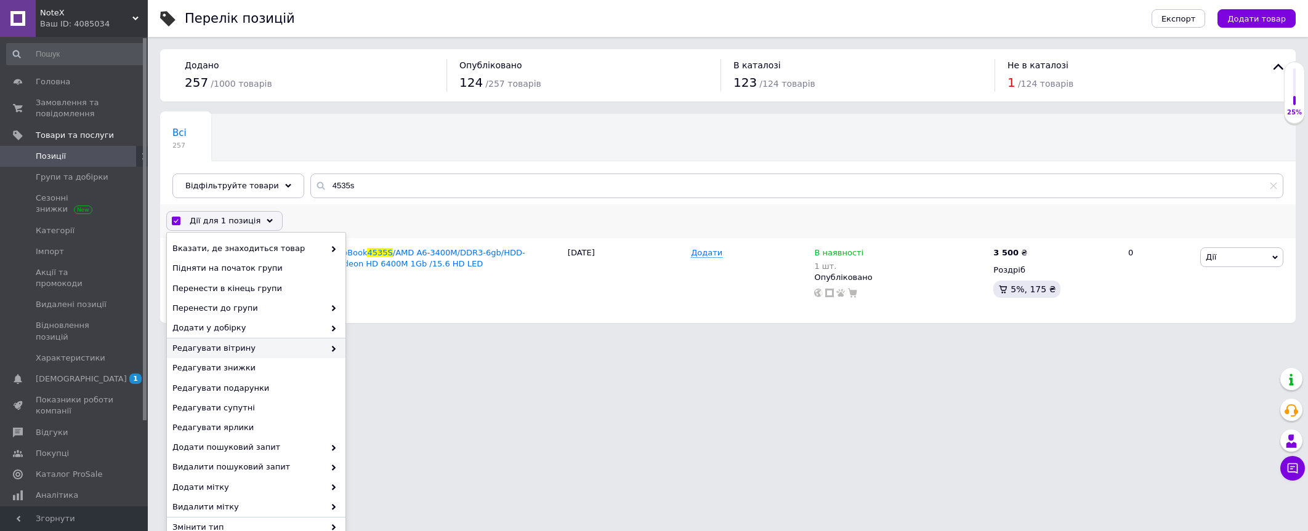
click at [272, 347] on span "Редагувати вітрину" at bounding box center [248, 348] width 152 height 11
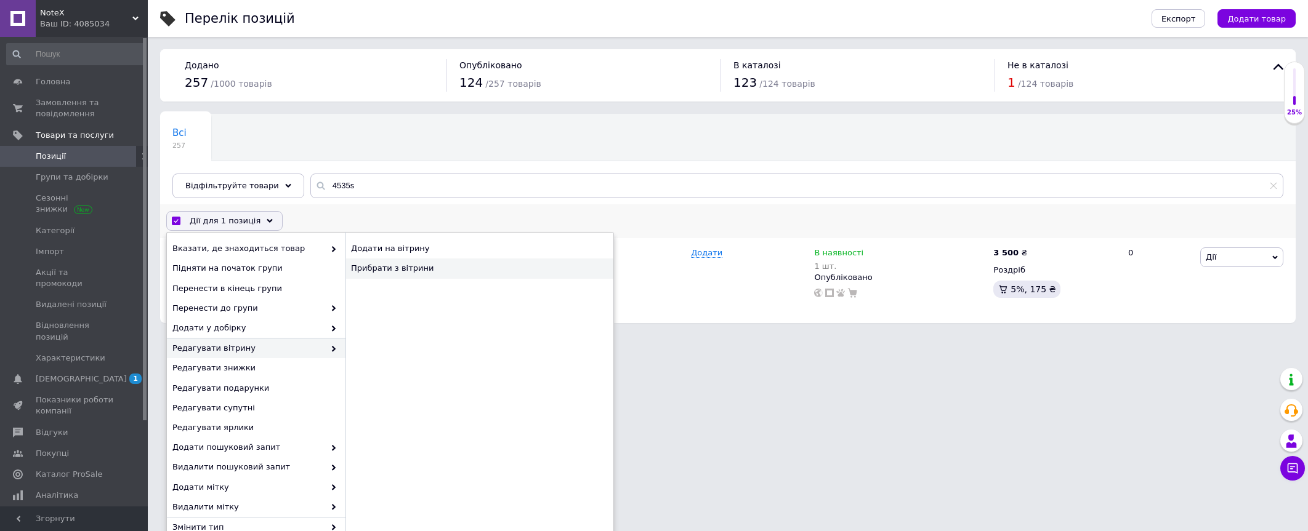
click at [415, 272] on div "Прибрати з вітрини" at bounding box center [479, 269] width 268 height 20
checkbox input "false"
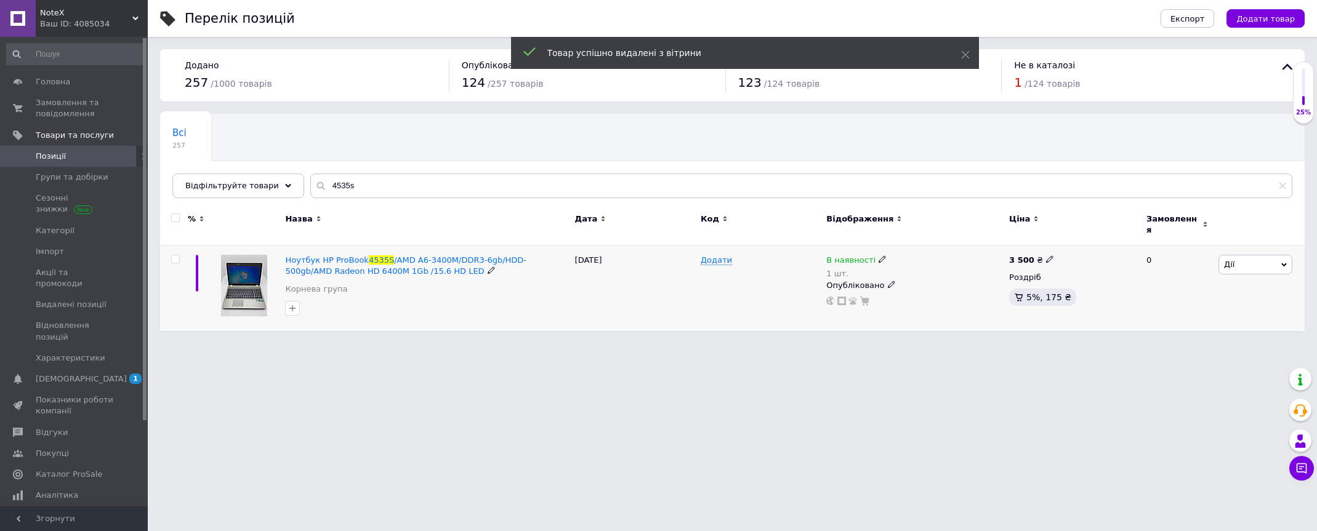
click at [879, 256] on icon at bounding box center [882, 259] width 7 height 7
click at [945, 268] on li "Немає в наявності" at bounding box center [949, 276] width 117 height 17
drag, startPoint x: 935, startPoint y: 291, endPoint x: 863, endPoint y: 294, distance: 72.8
click at [863, 294] on div "В наявності 1 шт. Наявність Немає в наявності В наявності Під замовлення Готово…" at bounding box center [914, 280] width 177 height 51
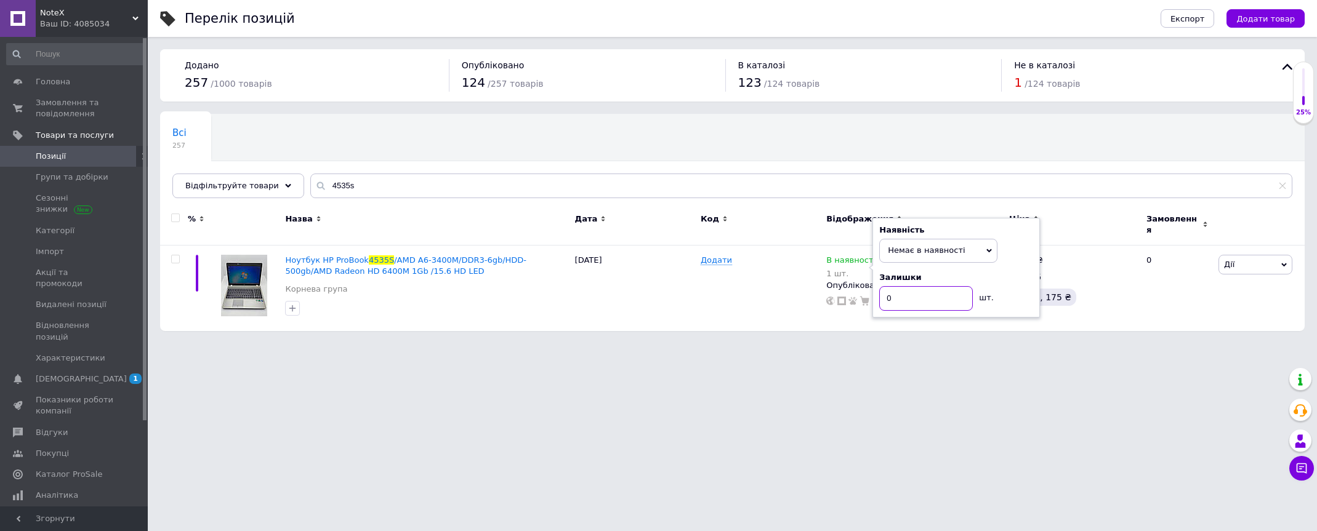
type input "0"
click at [884, 344] on html "NoteX Ваш ID: 4085034 Сайт NoteX Кабінет покупця Перевірити стан системи Сторін…" at bounding box center [658, 172] width 1317 height 344
click at [888, 278] on icon at bounding box center [891, 281] width 7 height 7
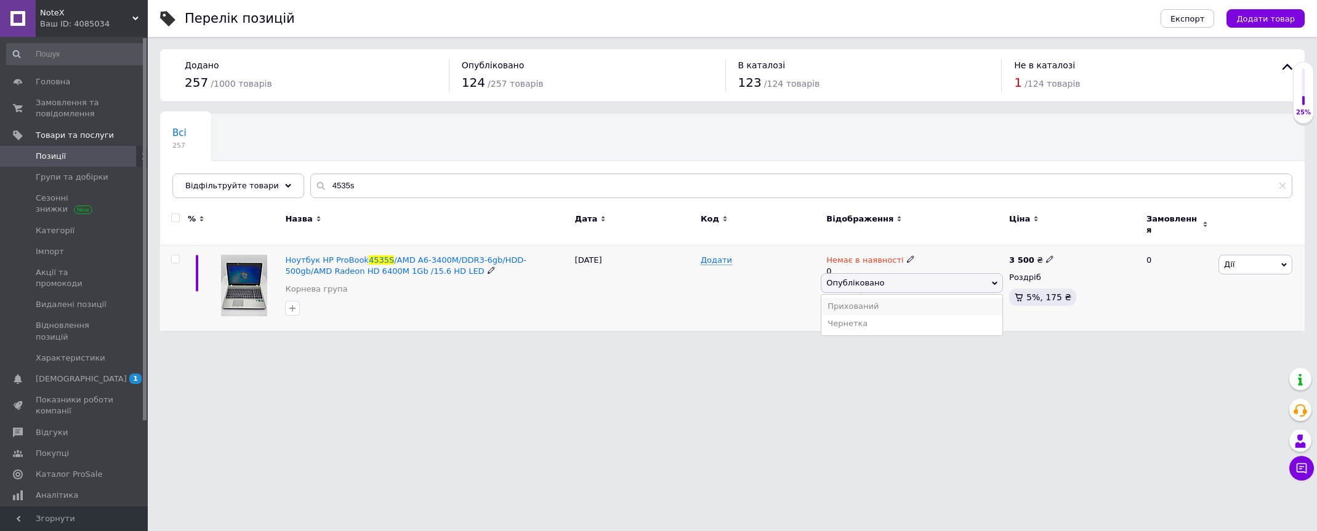
click at [881, 299] on li "Прихований" at bounding box center [912, 306] width 181 height 17
drag, startPoint x: 364, startPoint y: 182, endPoint x: 256, endPoint y: 188, distance: 107.9
click at [256, 188] on div "Відфільтруйте товари 4535s" at bounding box center [732, 186] width 1120 height 25
paste input "E7225"
type input "E7225"
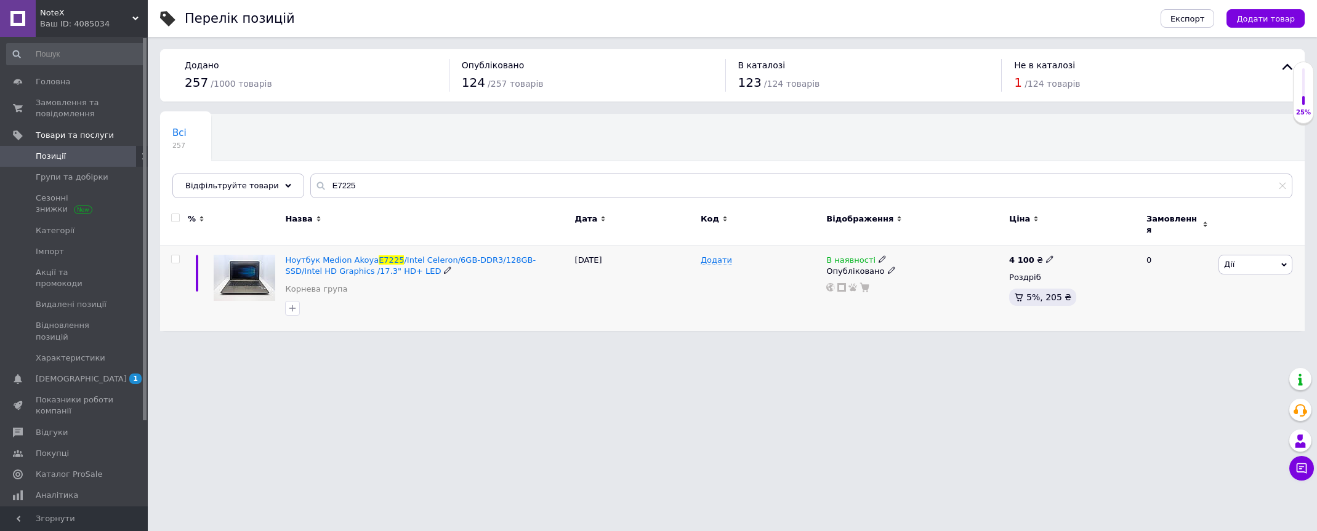
click at [176, 256] on input "checkbox" at bounding box center [175, 260] width 8 height 8
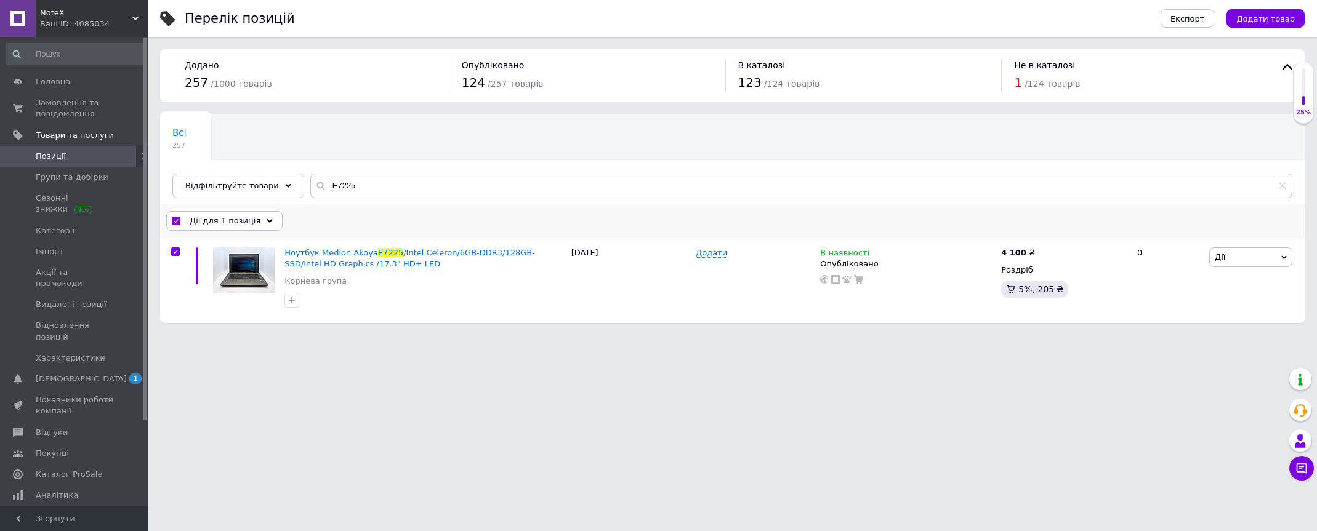
drag, startPoint x: 259, startPoint y: 220, endPoint x: 291, endPoint y: 254, distance: 46.6
click at [267, 221] on use at bounding box center [270, 221] width 6 height 4
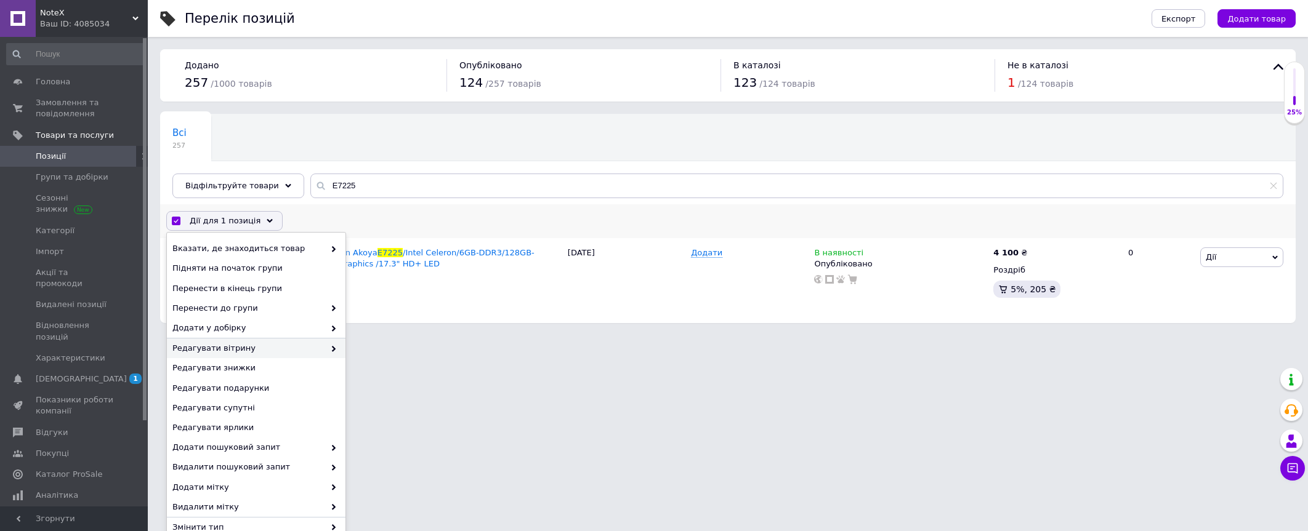
click at [289, 352] on span "Редагувати вітрину" at bounding box center [248, 348] width 152 height 11
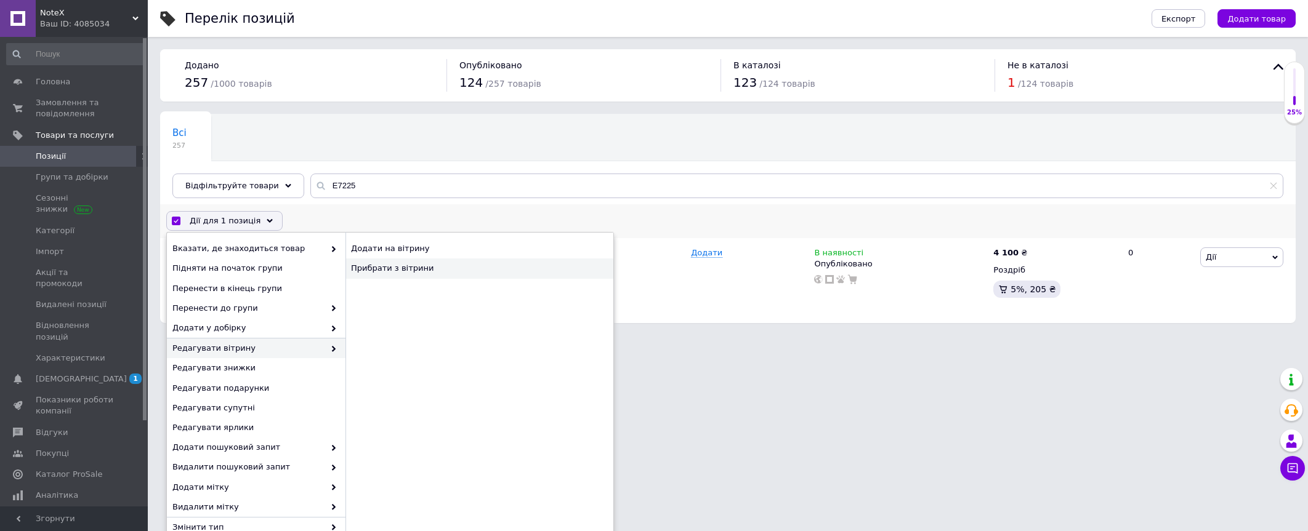
click at [411, 276] on div "Прибрати з вітрини" at bounding box center [479, 269] width 268 height 20
checkbox input "false"
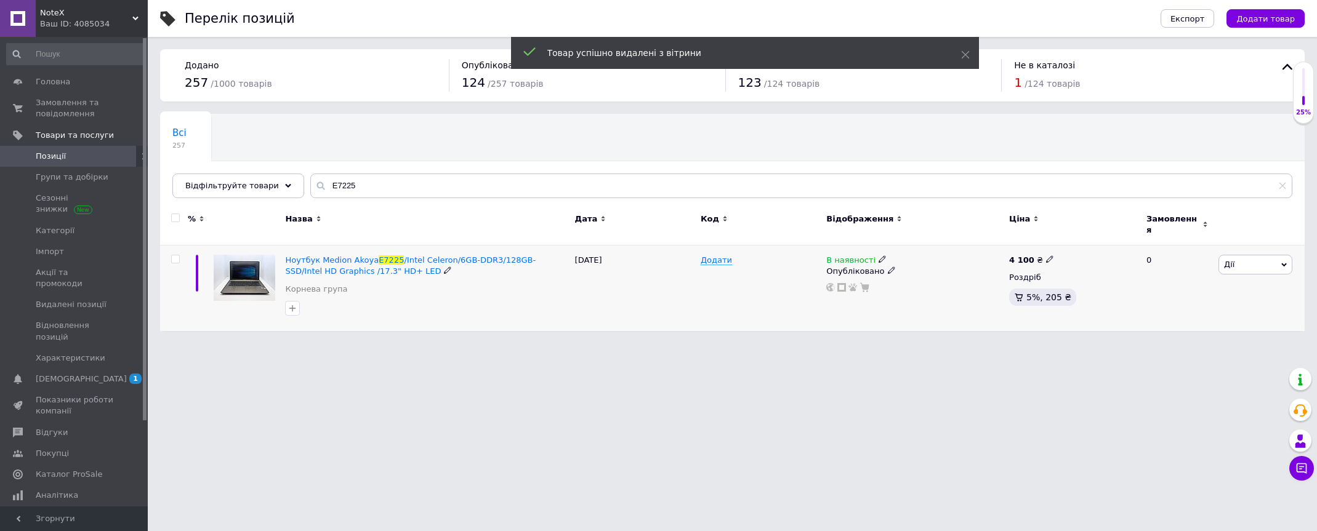
click at [879, 256] on icon at bounding box center [882, 259] width 7 height 7
click at [926, 264] on li "Немає в наявності" at bounding box center [949, 269] width 117 height 17
click at [923, 287] on input at bounding box center [938, 292] width 94 height 25
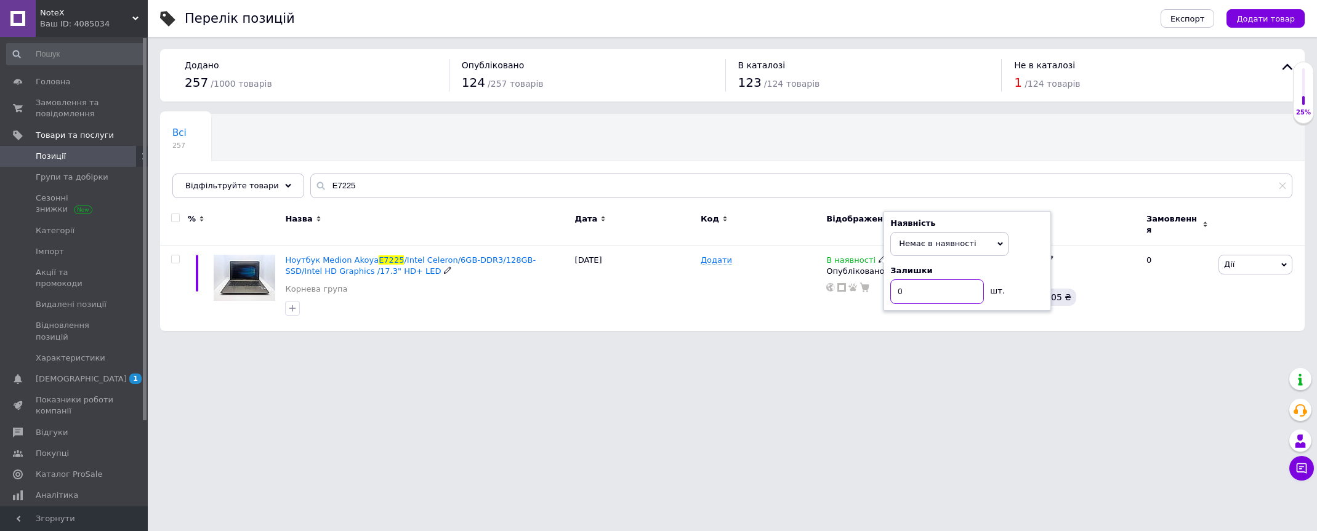
type input "0"
click at [886, 326] on div "Перелік позицій Експорт Додати товар Додано 257 / 1000 товарів Опубліковано 124…" at bounding box center [733, 172] width 1170 height 344
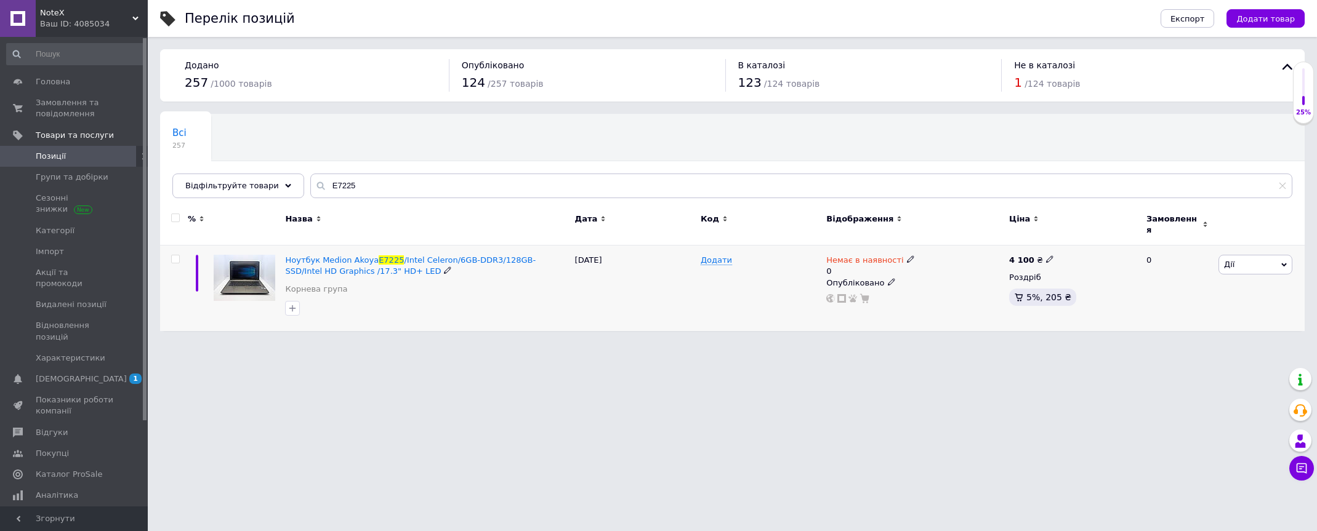
click at [888, 278] on use at bounding box center [891, 281] width 7 height 7
click at [874, 302] on li "Прихований" at bounding box center [912, 306] width 181 height 17
drag, startPoint x: 352, startPoint y: 182, endPoint x: 285, endPoint y: 194, distance: 68.1
click at [286, 194] on div "Відфільтруйте товари E7225" at bounding box center [732, 186] width 1120 height 25
paste input "8470p"
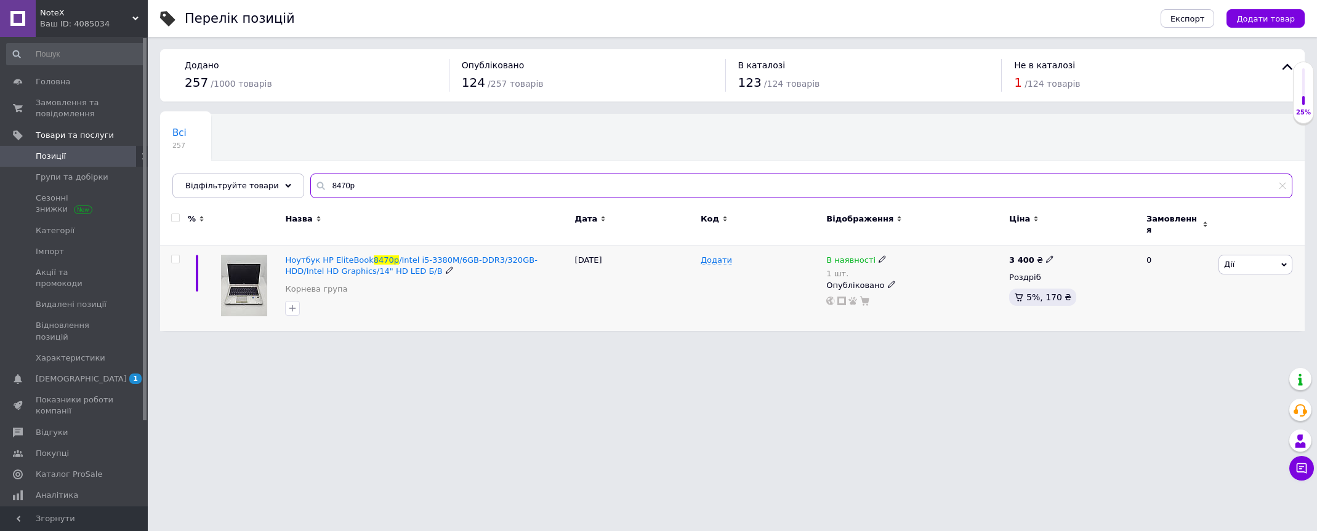
type input "8470p"
click at [177, 256] on input "checkbox" at bounding box center [175, 260] width 8 height 8
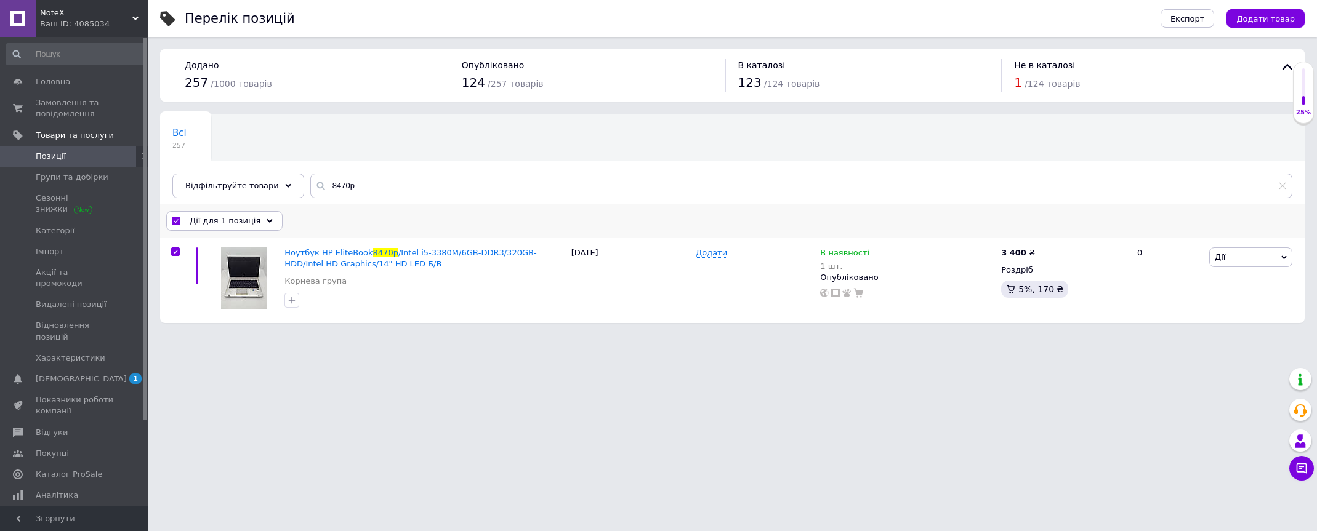
click at [261, 225] on div "Дії для 1 позиція" at bounding box center [224, 221] width 116 height 20
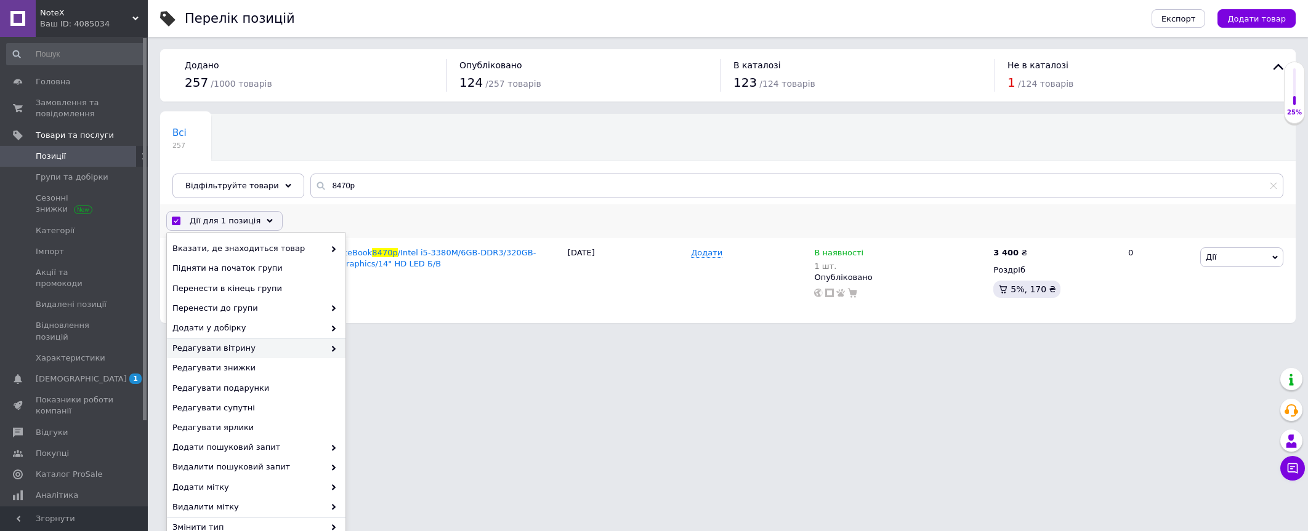
click at [260, 350] on span "Редагувати вітрину" at bounding box center [248, 348] width 152 height 11
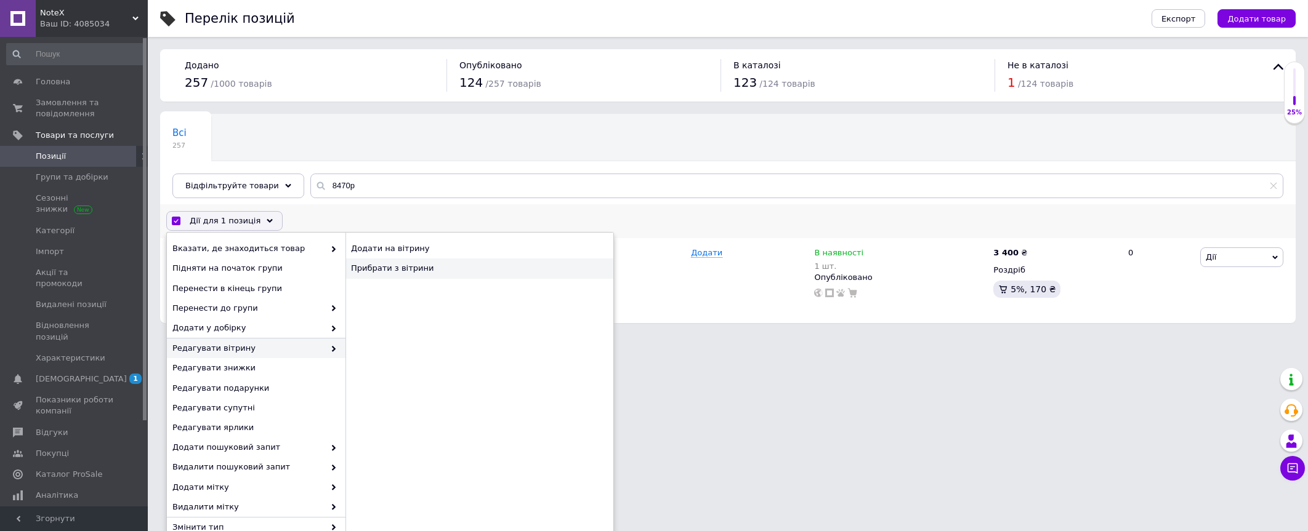
drag, startPoint x: 377, startPoint y: 270, endPoint x: 395, endPoint y: 270, distance: 17.9
click at [378, 270] on div "Прибрати з вітрини" at bounding box center [479, 269] width 268 height 20
checkbox input "false"
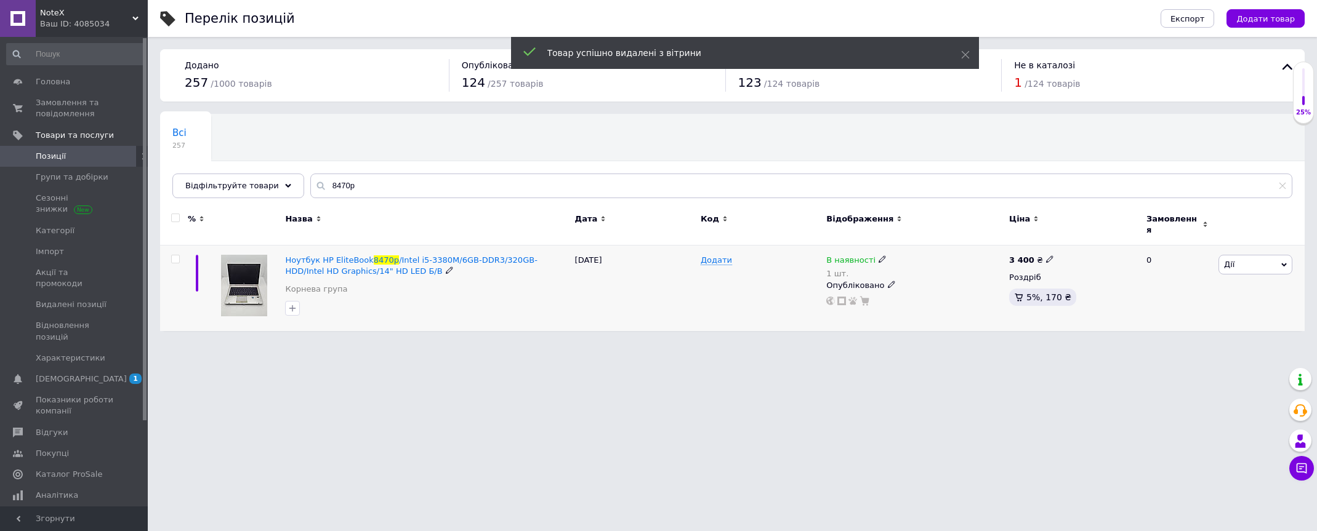
click at [879, 256] on icon at bounding box center [882, 259] width 7 height 7
click at [931, 270] on li "Немає в наявності" at bounding box center [949, 276] width 117 height 17
click at [931, 287] on input "1" at bounding box center [938, 298] width 94 height 25
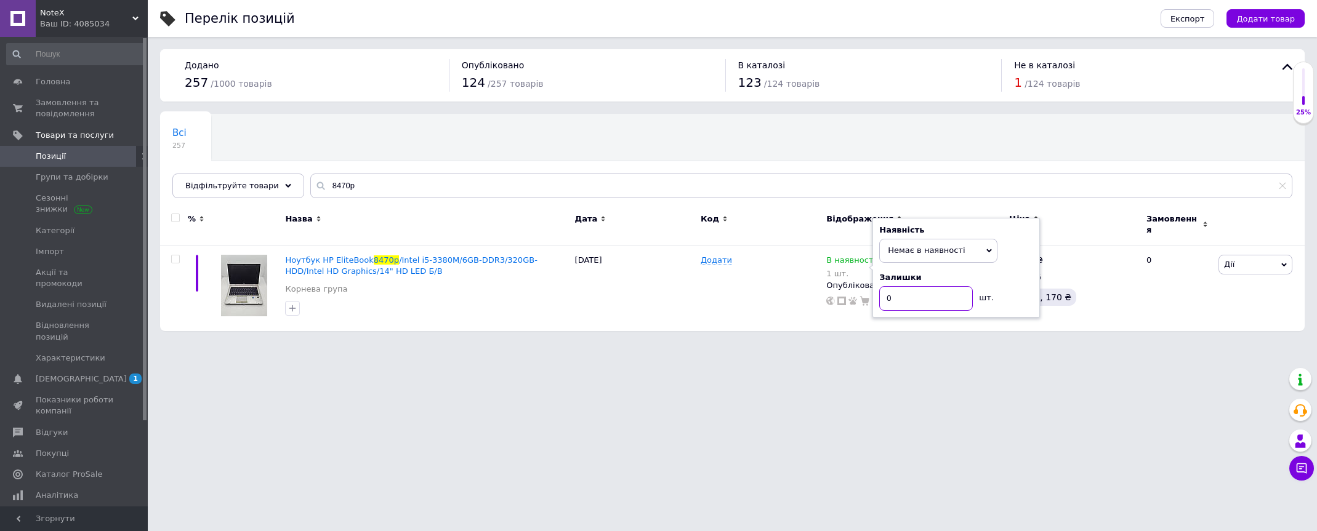
type input "0"
click at [883, 344] on html "NoteX Ваш ID: 4085034 Сайт NoteX Кабінет покупця Перевірити стан системи Сторін…" at bounding box center [658, 172] width 1317 height 344
click at [886, 280] on div "Опубліковано" at bounding box center [914, 283] width 177 height 11
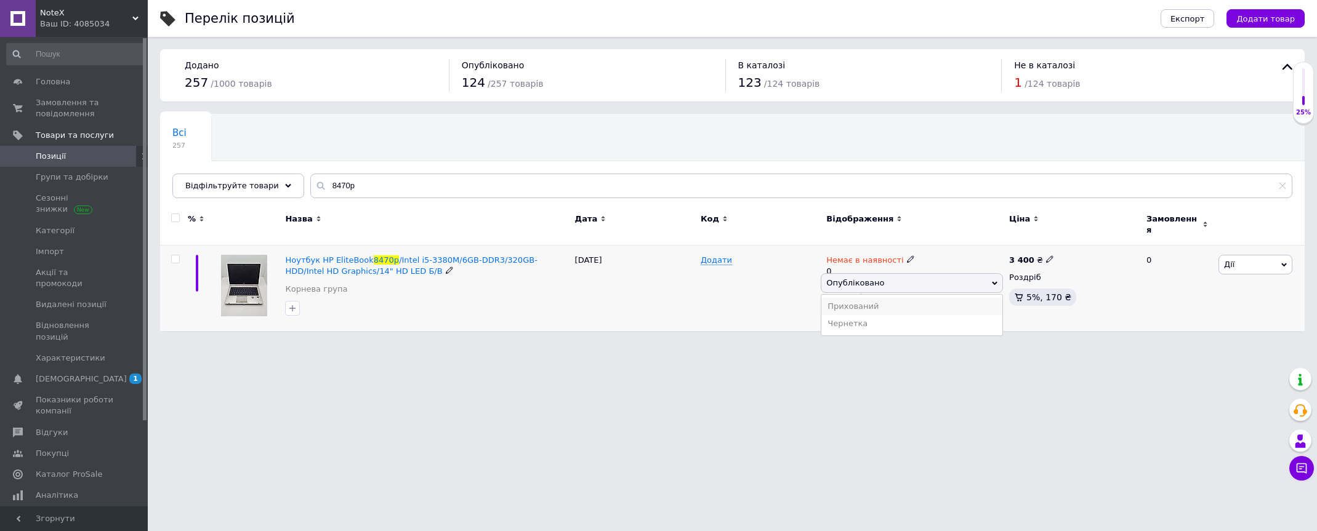
click at [881, 305] on li "Прихований" at bounding box center [912, 306] width 181 height 17
drag, startPoint x: 369, startPoint y: 186, endPoint x: 191, endPoint y: 189, distance: 178.0
click at [171, 189] on div "Всі 257 Ok Відфільтровано... Зберегти Нічого не знайдено Можливо, помилка у сло…" at bounding box center [732, 156] width 1145 height 84
paste input "U410"
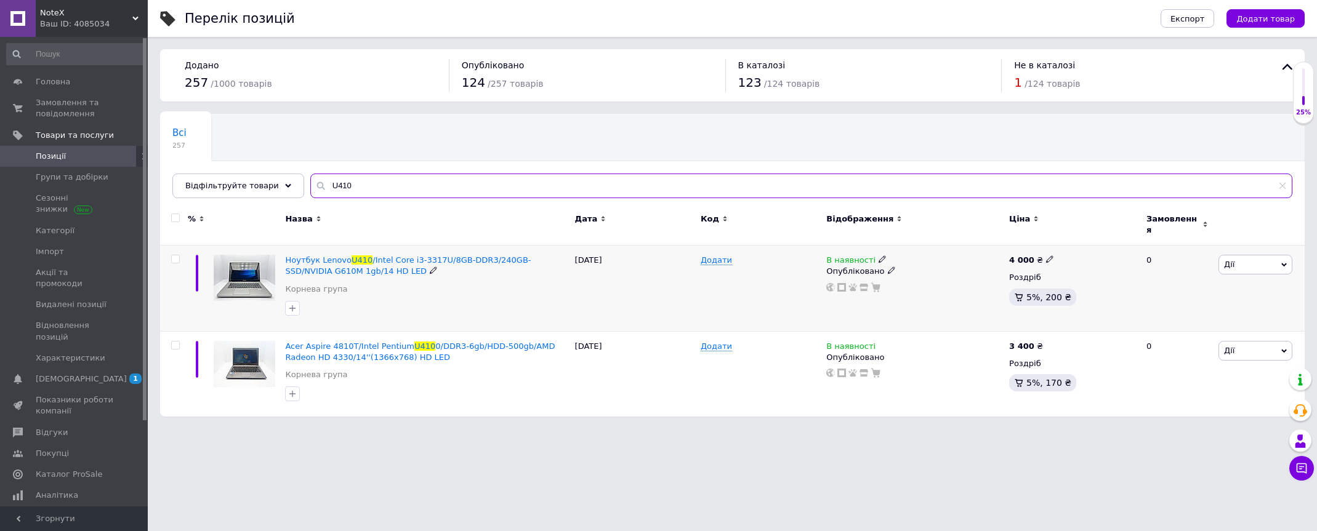
type input "U410"
click at [177, 256] on input "checkbox" at bounding box center [175, 260] width 8 height 8
checkbox input "true"
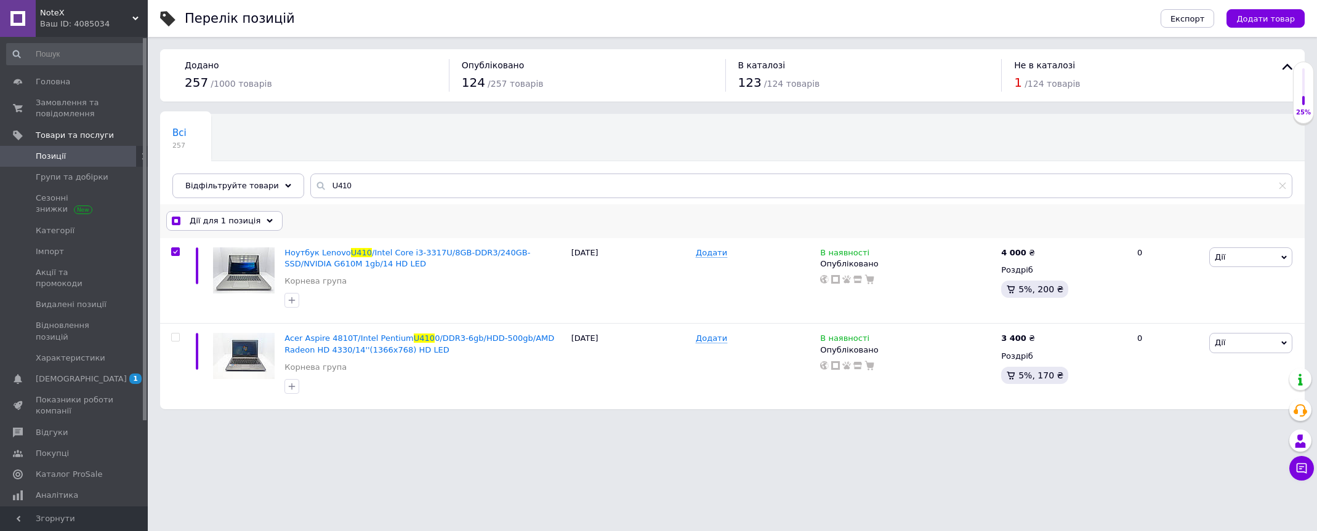
click at [256, 224] on div "Дії для 1 позиція" at bounding box center [224, 221] width 116 height 20
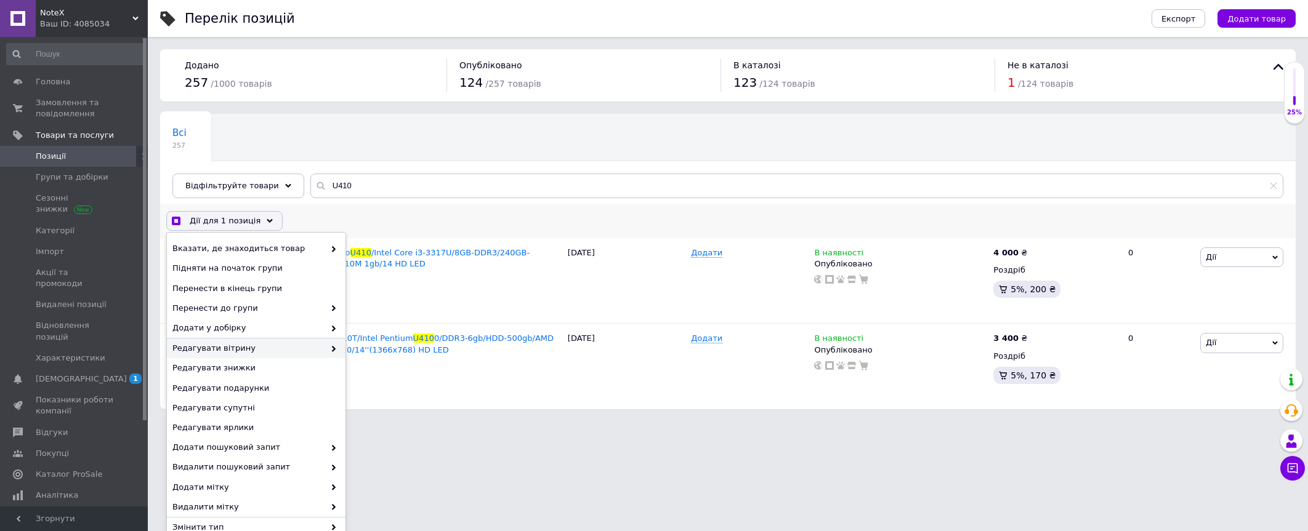
click at [272, 352] on span "Редагувати вітрину" at bounding box center [248, 348] width 152 height 11
click at [326, 353] on span at bounding box center [331, 348] width 12 height 11
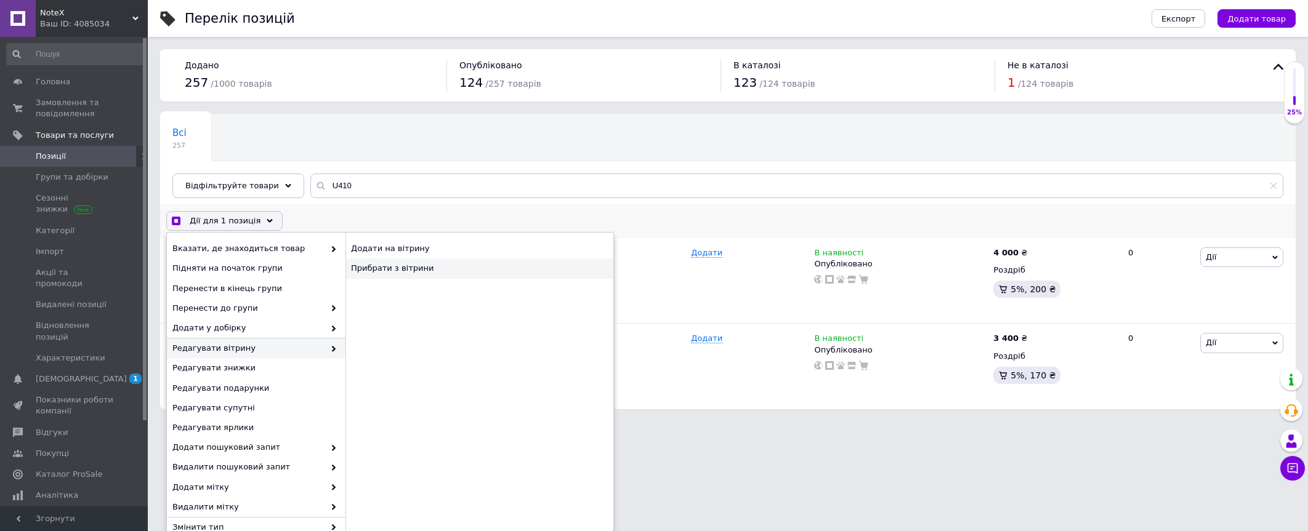
click at [384, 266] on div "Прибрати з вітрини" at bounding box center [479, 269] width 268 height 20
checkbox input "true"
checkbox input "false"
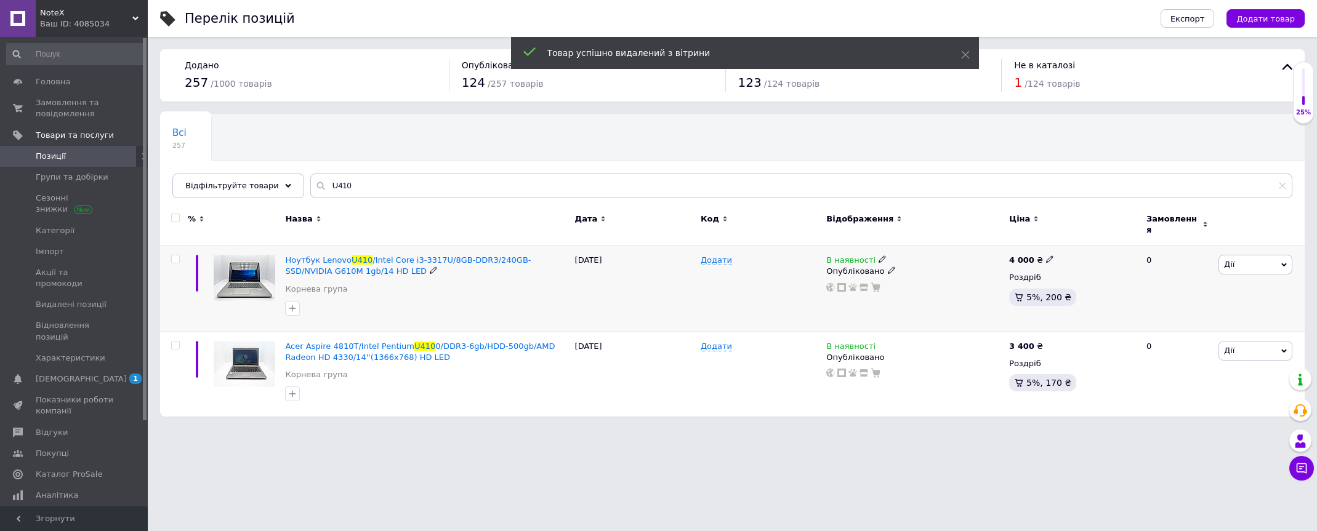
click at [881, 255] on div "В наявності" at bounding box center [914, 260] width 177 height 11
click at [879, 256] on icon at bounding box center [882, 259] width 7 height 7
drag, startPoint x: 905, startPoint y: 266, endPoint x: 913, endPoint y: 265, distance: 7.4
click at [906, 266] on li "Немає в наявності" at bounding box center [949, 269] width 117 height 17
click at [924, 288] on input at bounding box center [938, 292] width 94 height 25
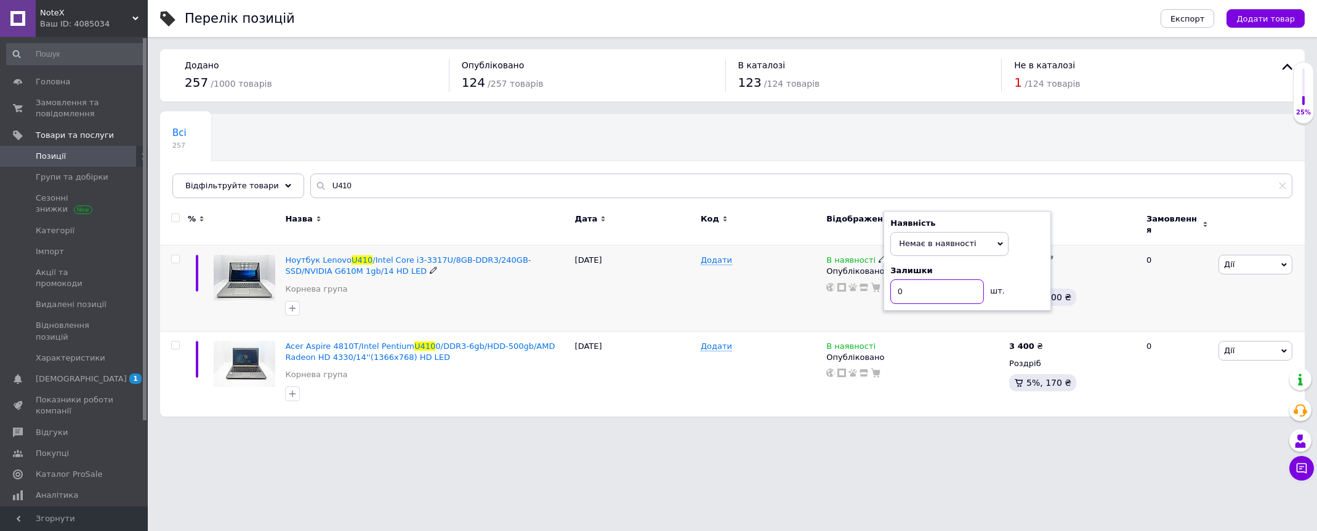
type input "0"
drag, startPoint x: 791, startPoint y: 301, endPoint x: 801, endPoint y: 301, distance: 9.2
click at [794, 301] on div "Додати" at bounding box center [761, 289] width 126 height 86
click at [888, 278] on icon at bounding box center [891, 281] width 7 height 7
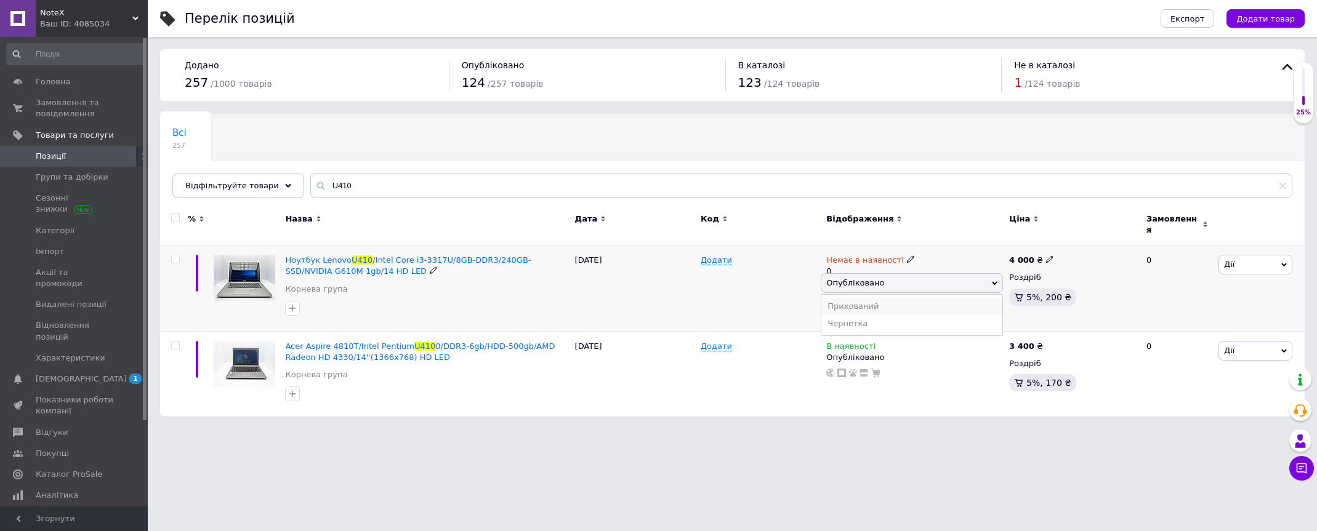
click at [891, 302] on li "Прихований" at bounding box center [912, 306] width 181 height 17
click at [687, 429] on html "NoteX Ваш ID: 4085034 Сайт NoteX Кабінет покупця Перевірити стан системи Сторін…" at bounding box center [658, 214] width 1317 height 429
drag, startPoint x: 335, startPoint y: 192, endPoint x: 296, endPoint y: 193, distance: 39.4
click at [310, 193] on input "U410" at bounding box center [801, 186] width 982 height 25
paste input "250 G3"
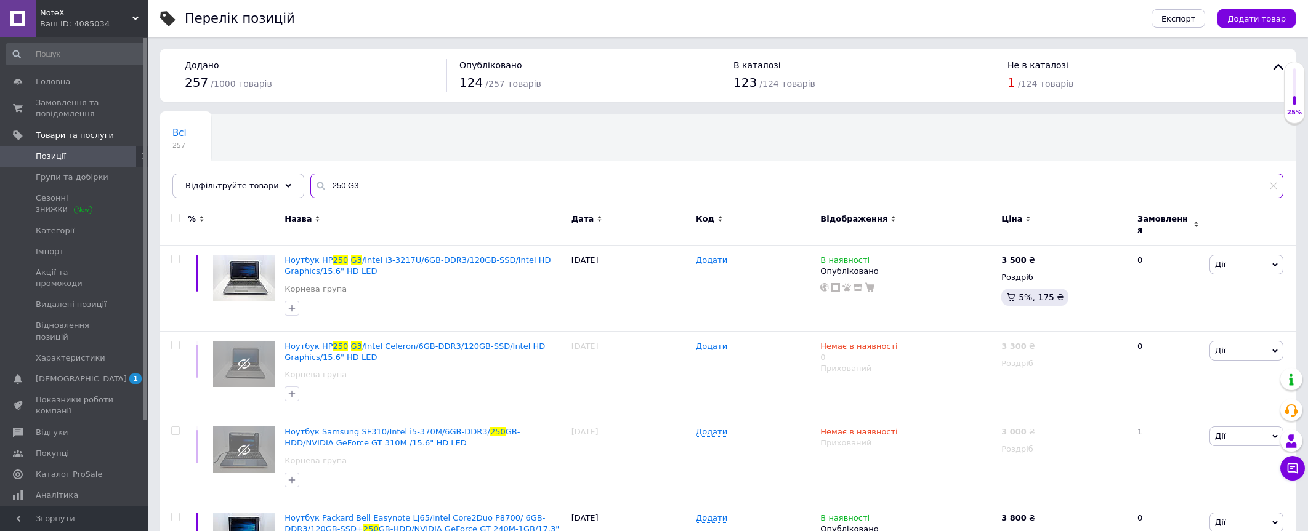
paste input "P6624"
drag, startPoint x: 366, startPoint y: 189, endPoint x: 293, endPoint y: 188, distance: 73.3
click at [293, 188] on div "Всі 257 Ok Відфільтровано... Зберегти Нічого не знайдено Можливо, помилка у сло…" at bounding box center [728, 156] width 1136 height 84
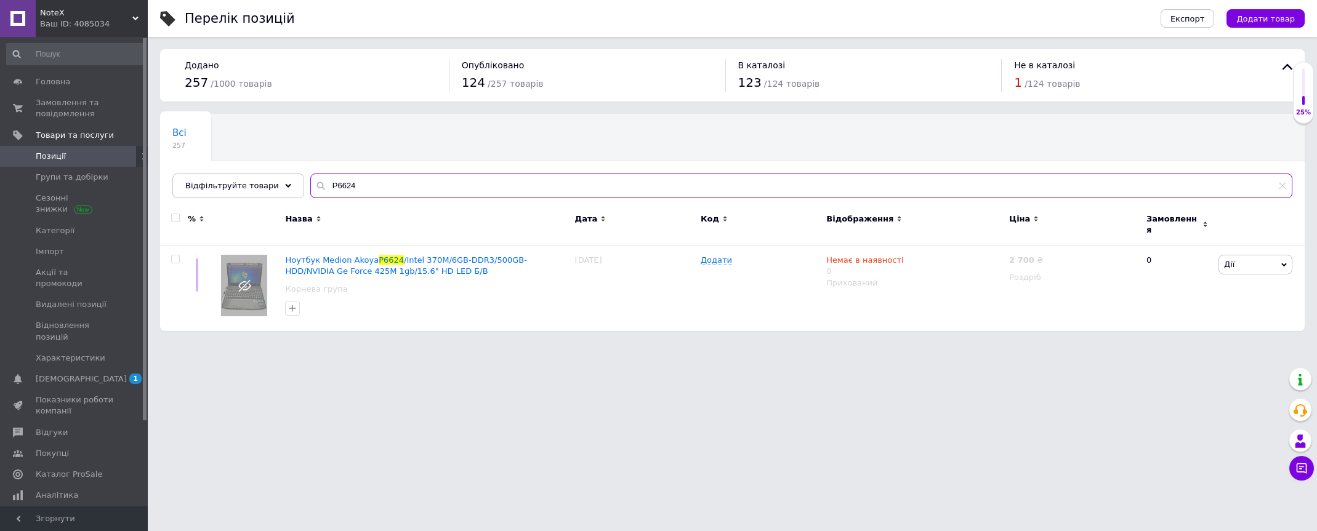
click at [347, 190] on input "P6624" at bounding box center [801, 186] width 982 height 25
click at [357, 191] on input "P6624" at bounding box center [801, 186] width 982 height 25
drag, startPoint x: 362, startPoint y: 188, endPoint x: 304, endPoint y: 189, distance: 57.9
click at [310, 189] on div "P6624" at bounding box center [801, 186] width 982 height 25
paste input "650 G"
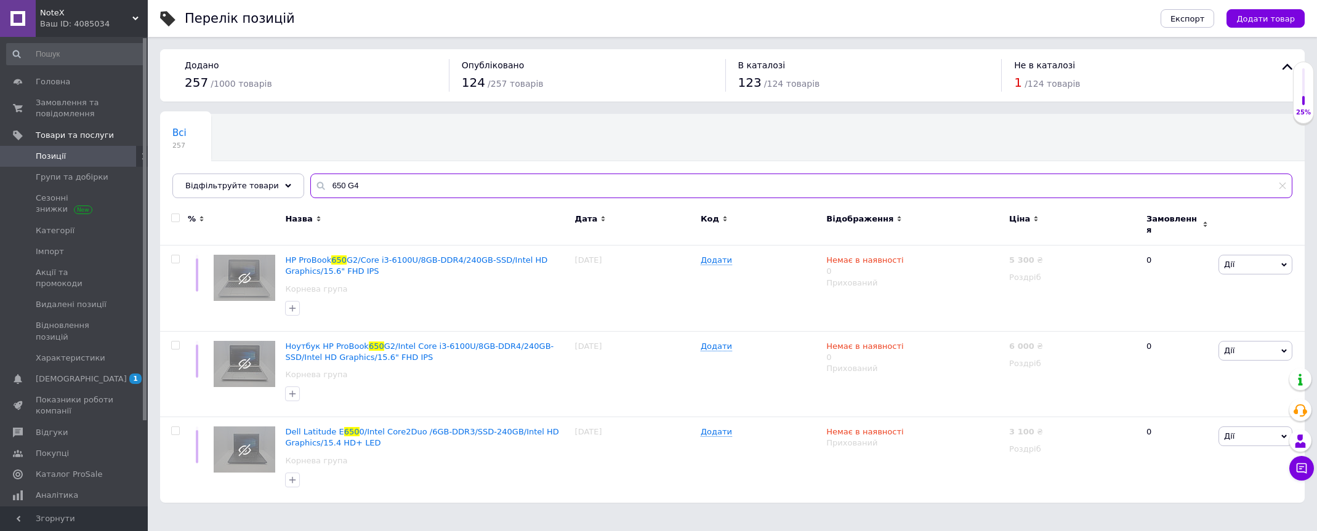
type input "650 G4"
click at [65, 83] on span "Головна" at bounding box center [53, 81] width 34 height 11
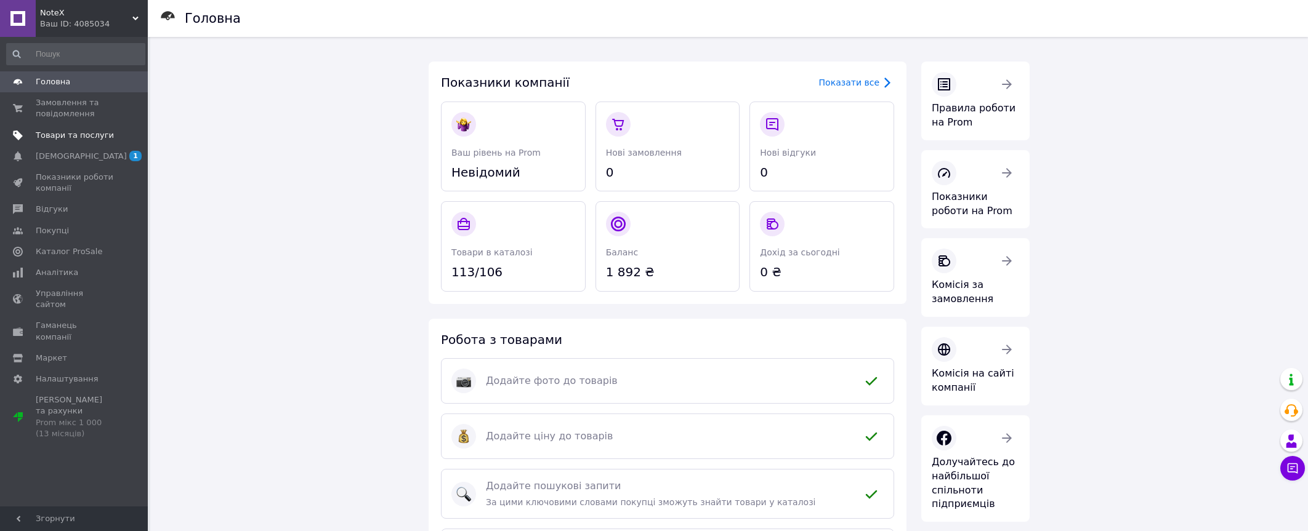
click at [72, 143] on link "Товари та послуги" at bounding box center [75, 135] width 151 height 21
